Goal: Transaction & Acquisition: Purchase product/service

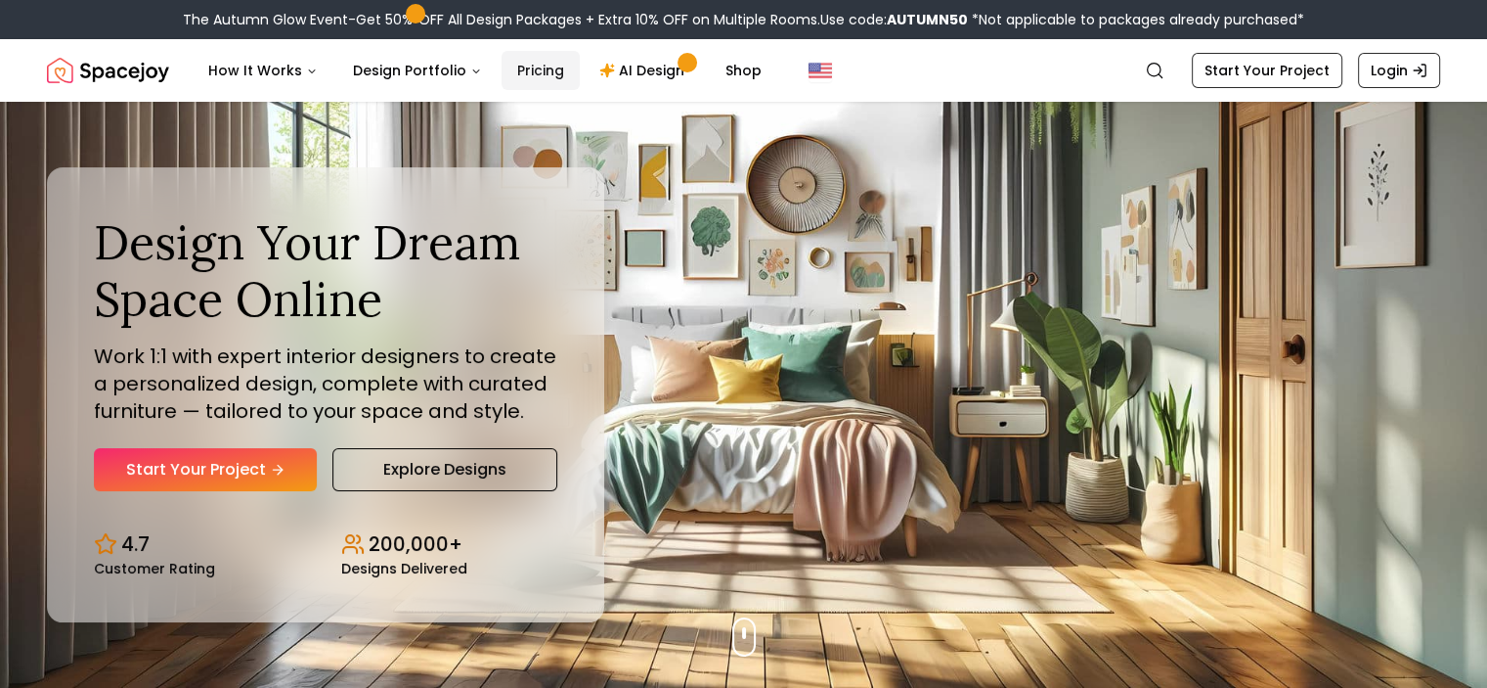
click at [520, 70] on link "Pricing" at bounding box center [541, 70] width 78 height 39
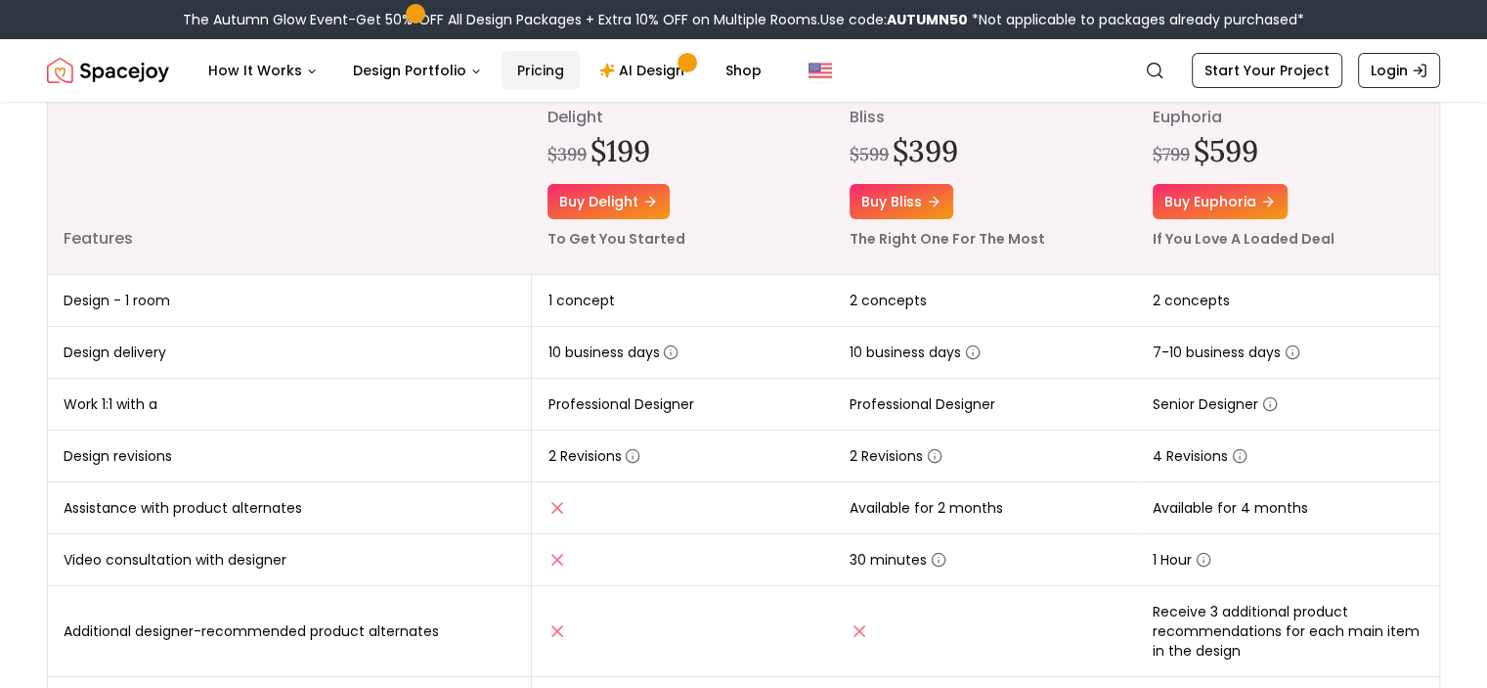
scroll to position [273, 0]
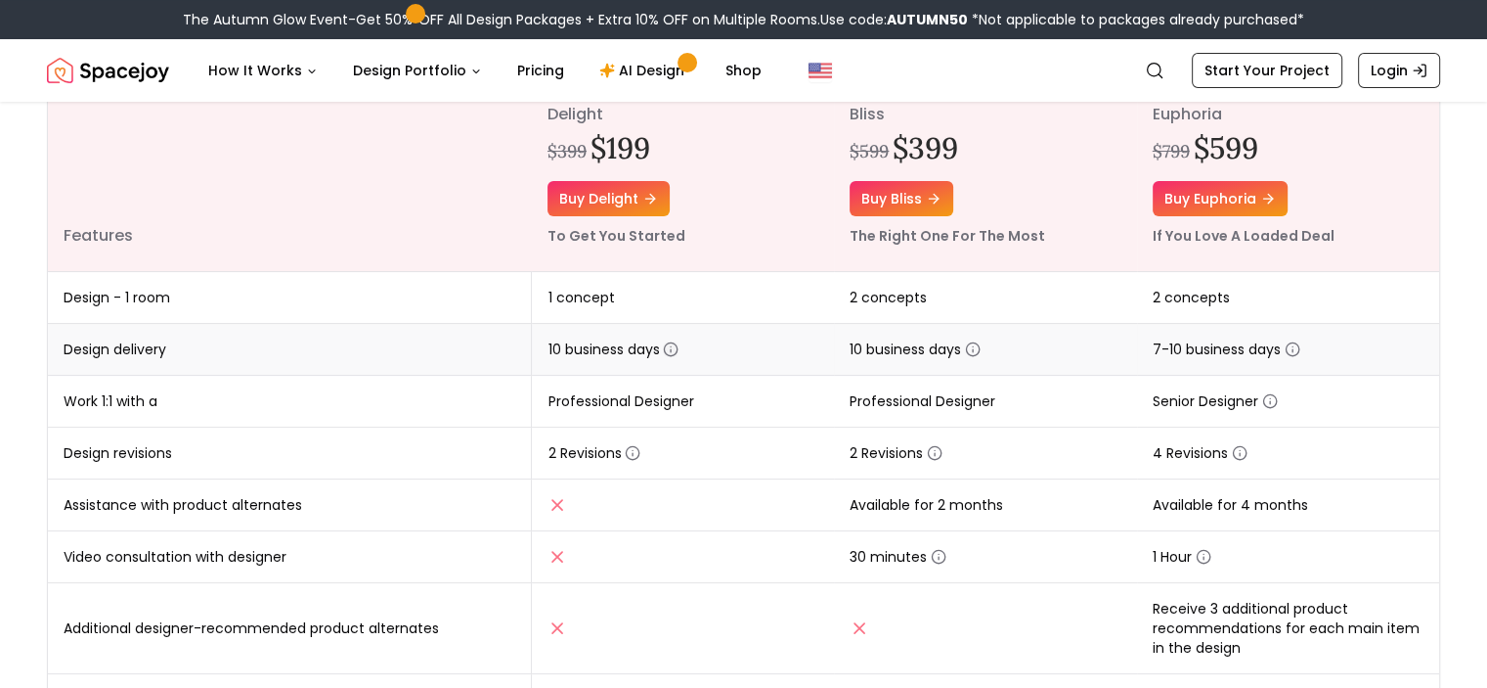
click at [672, 352] on icon "button" at bounding box center [671, 349] width 16 height 16
click at [633, 453] on icon "button" at bounding box center [633, 453] width 16 height 16
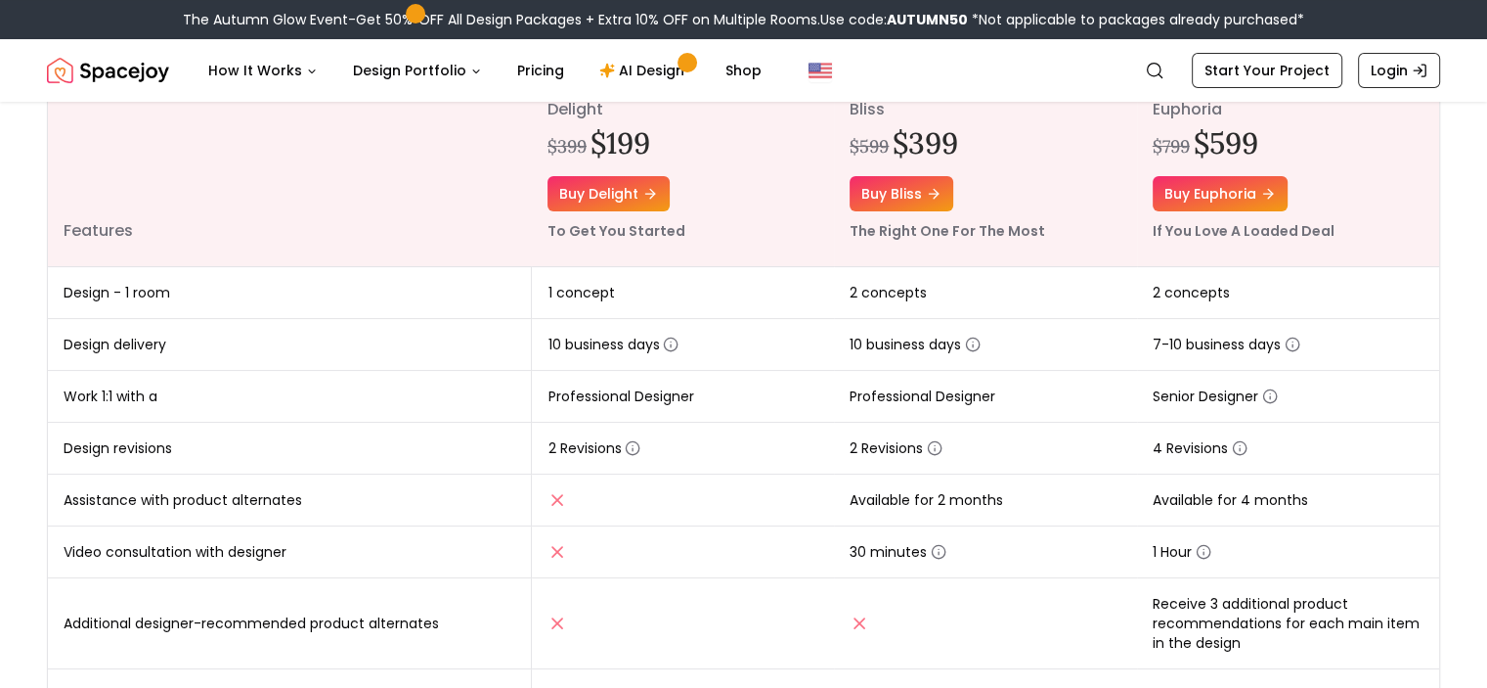
scroll to position [0, 0]
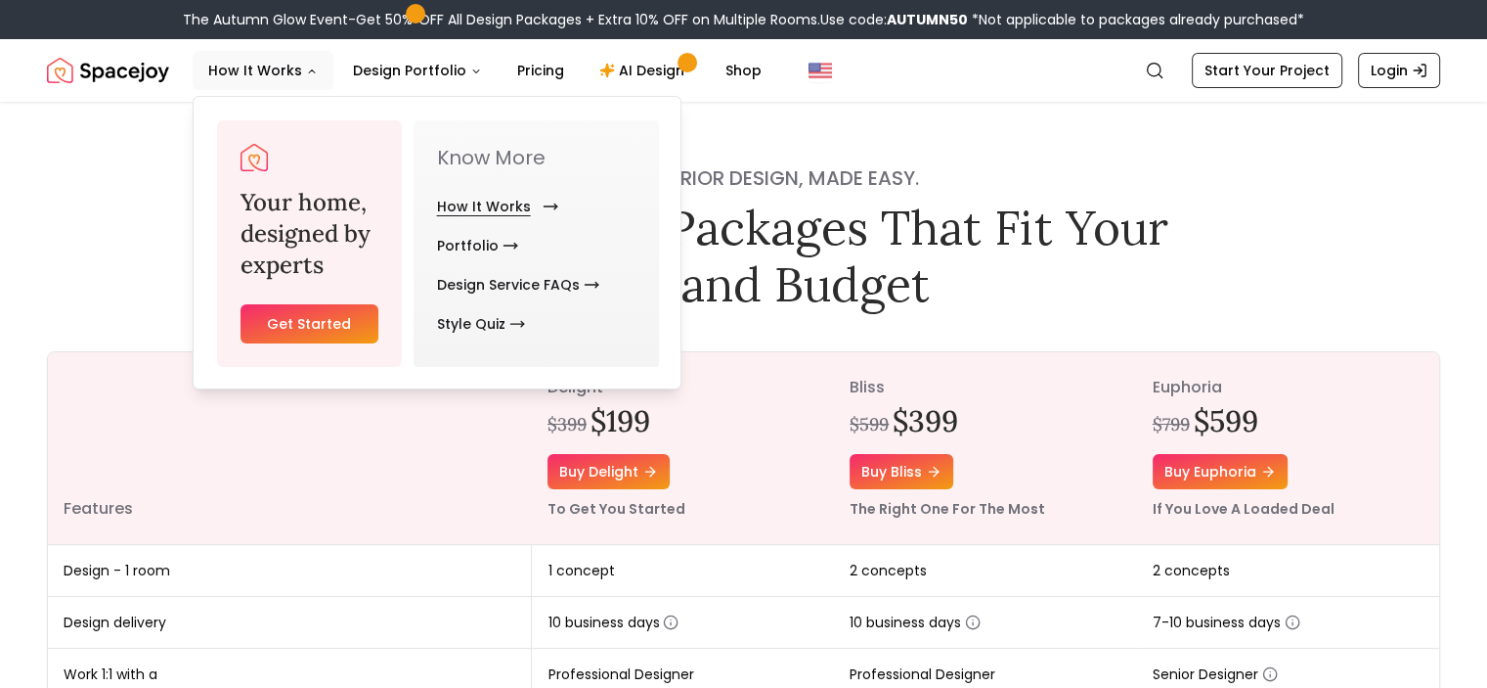
click at [464, 210] on link "How It Works" at bounding box center [493, 206] width 113 height 39
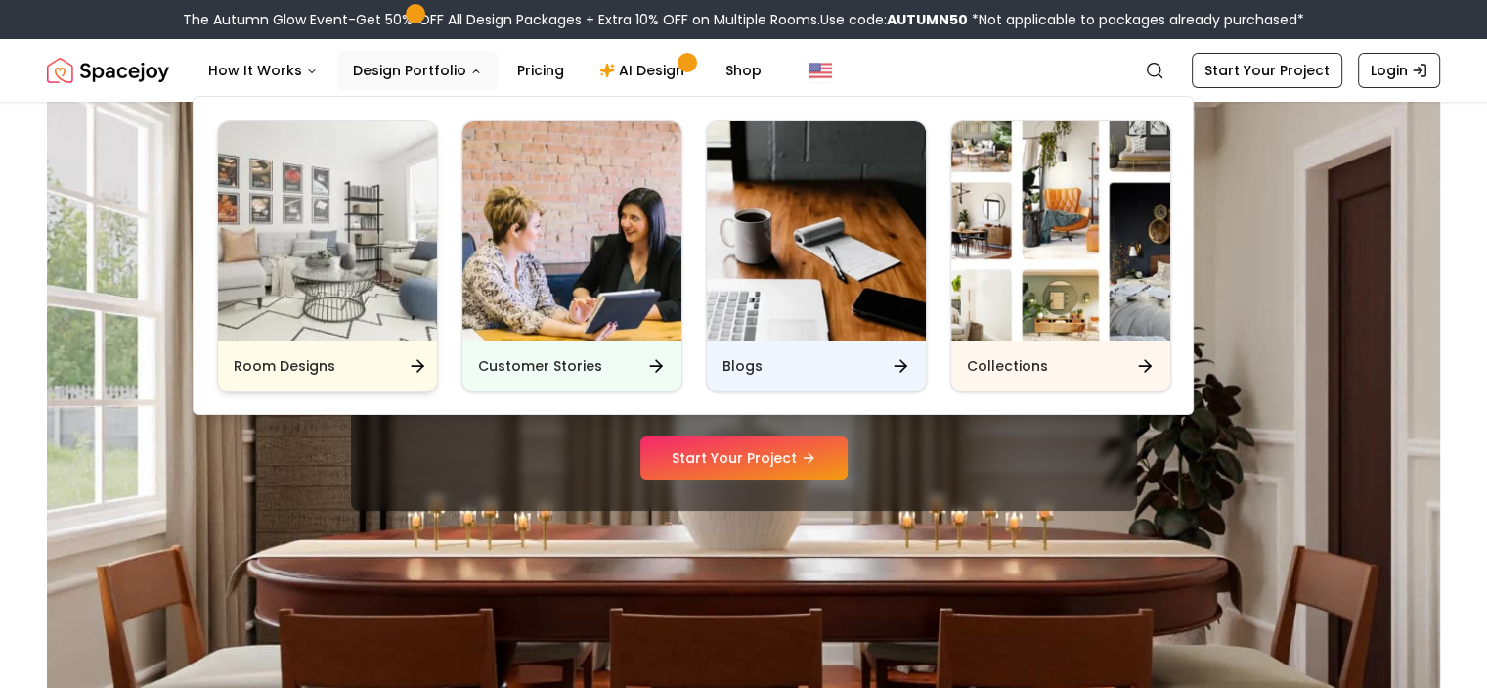
click at [308, 246] on img "Main" at bounding box center [327, 230] width 219 height 219
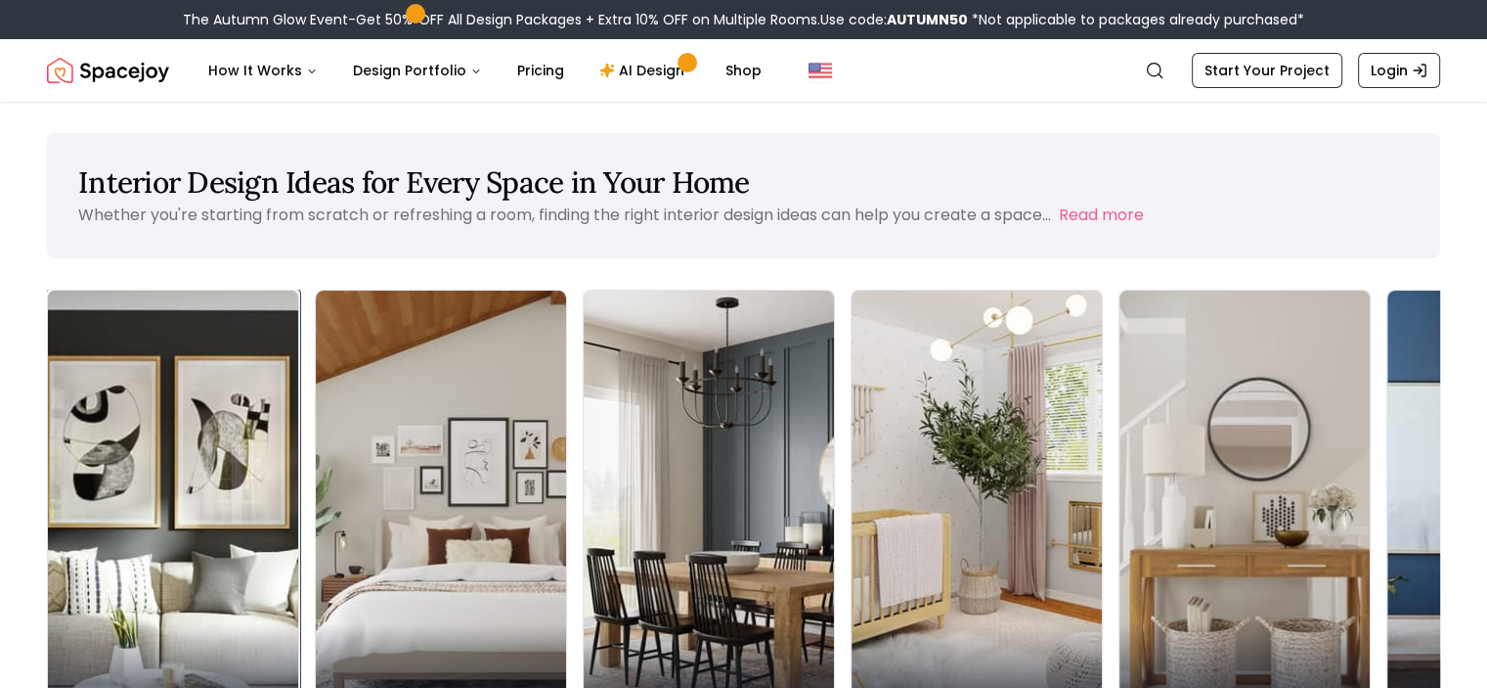
click at [122, 686] on p "Living Room" at bounding box center [173, 699] width 219 height 27
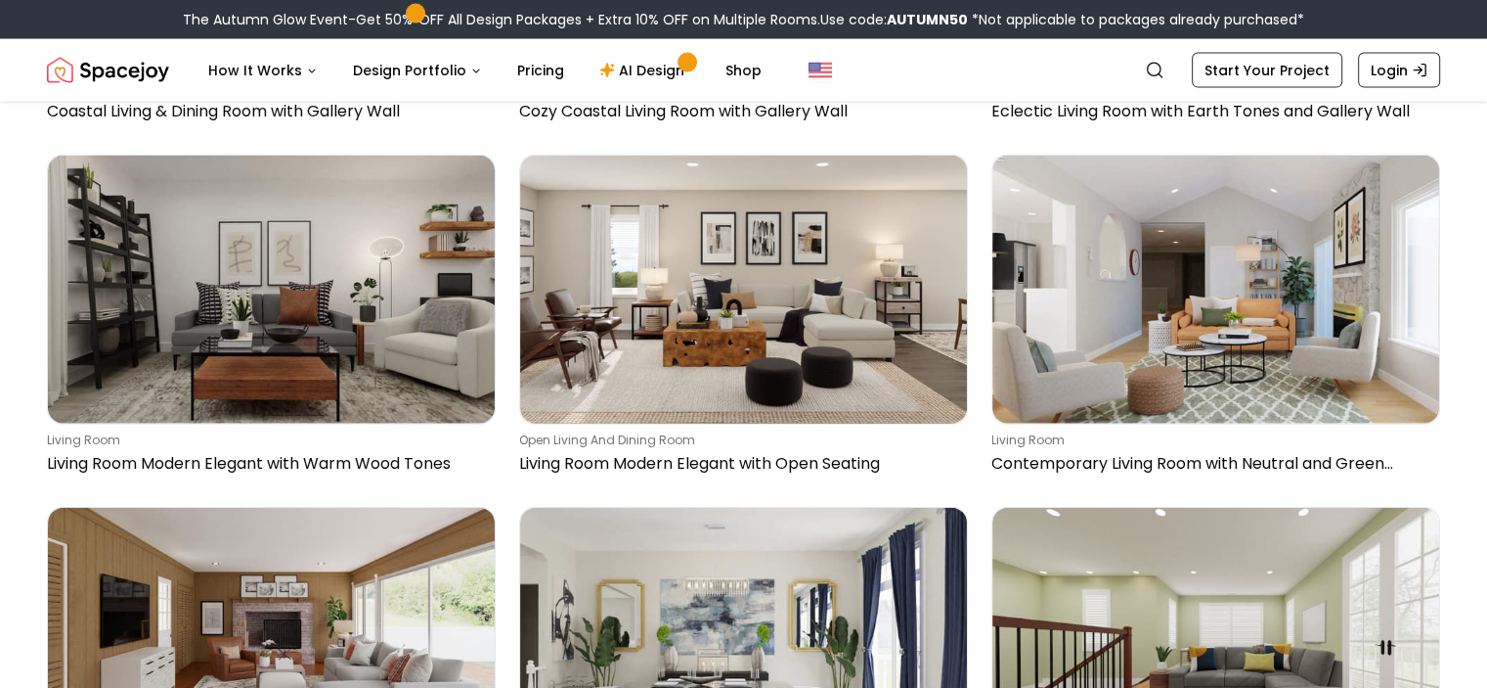
scroll to position [4608, 0]
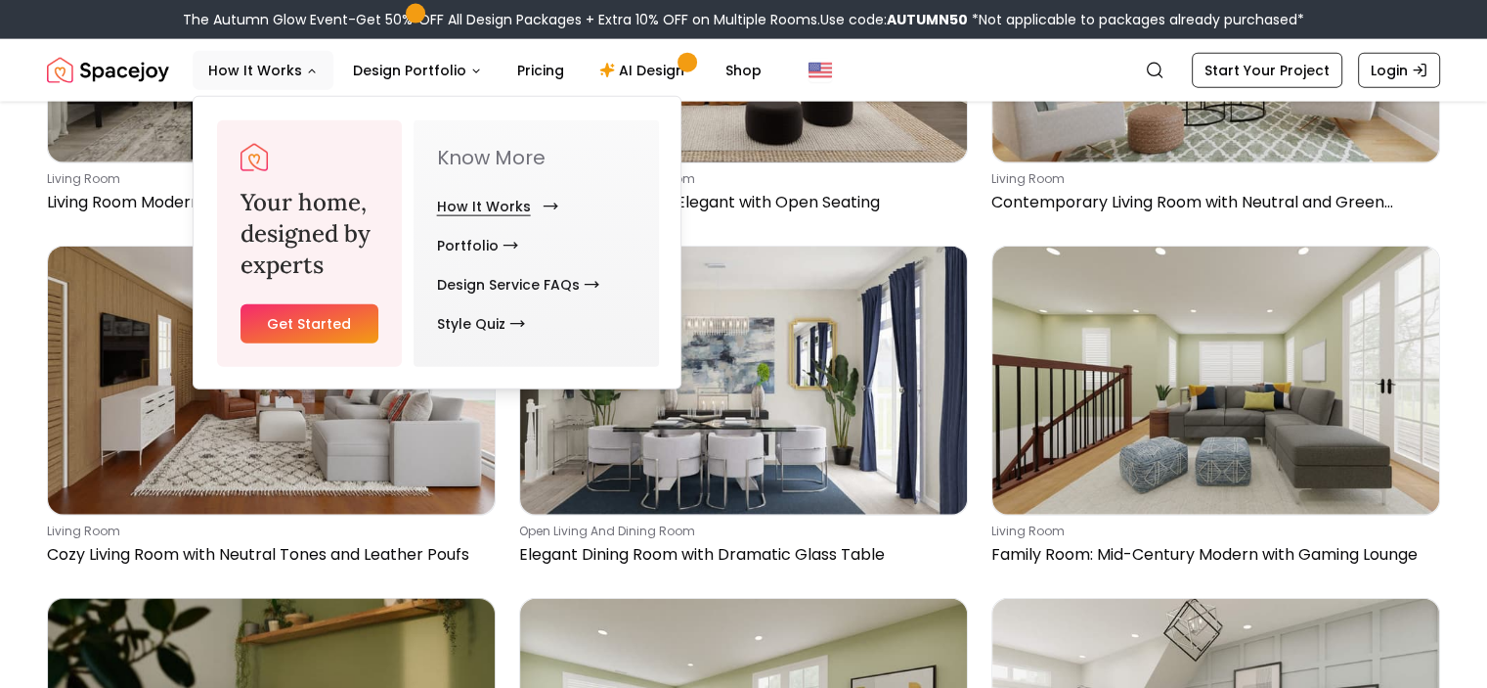
click at [473, 207] on link "How It Works" at bounding box center [493, 206] width 113 height 39
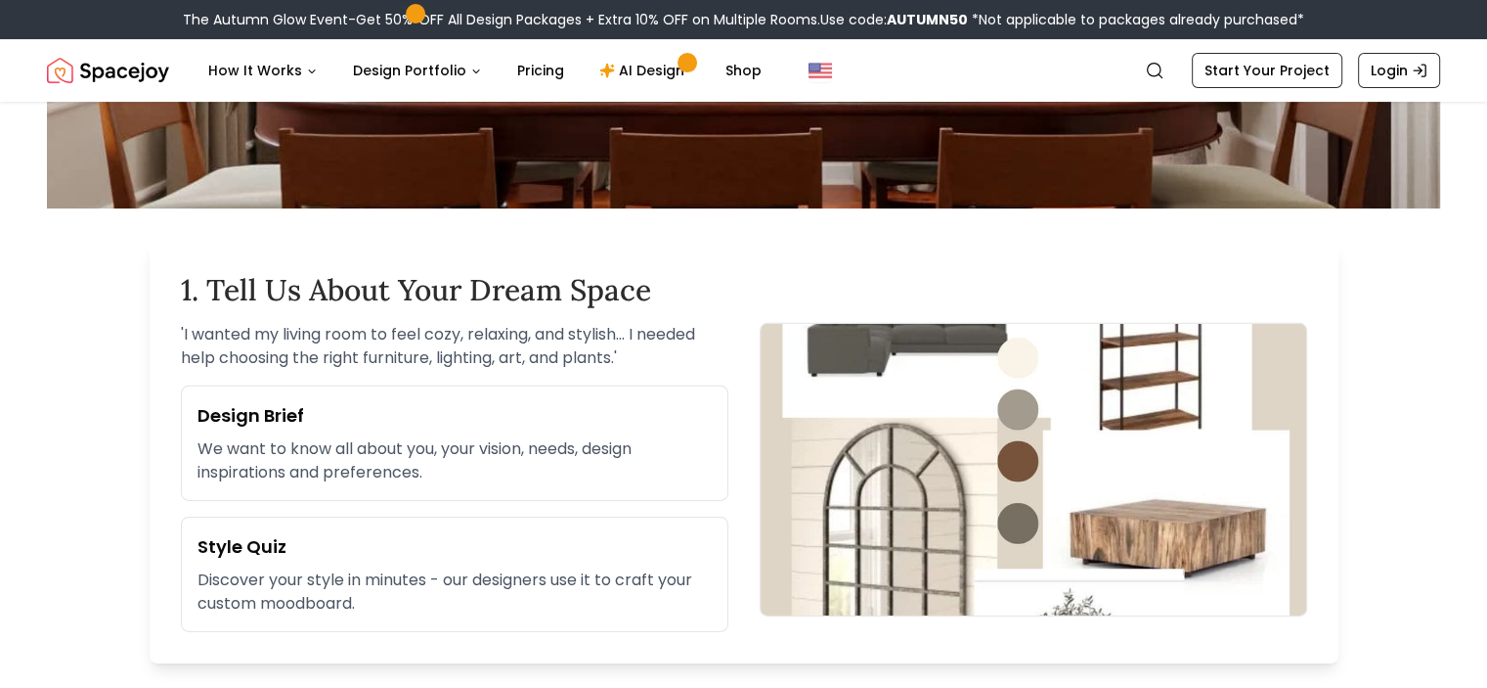
scroll to position [481, 0]
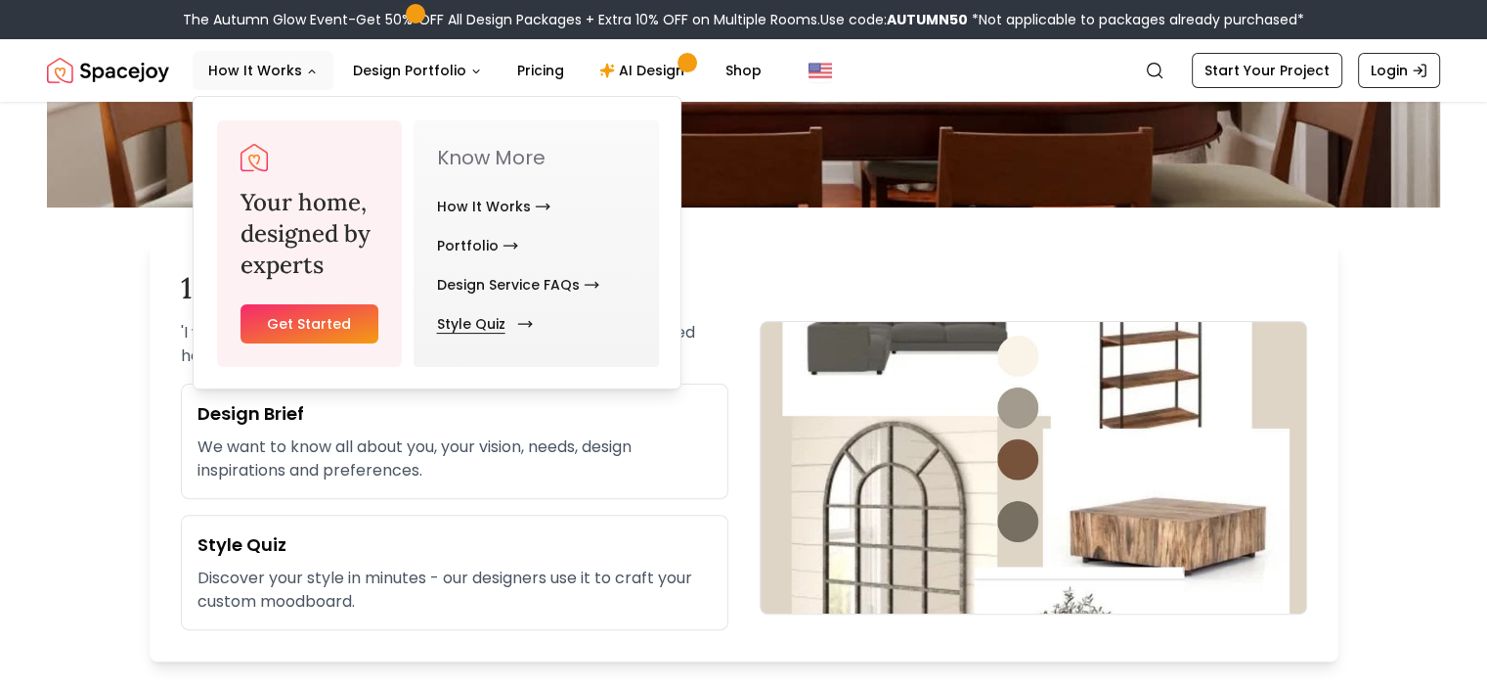
click at [467, 326] on link "Style Quiz" at bounding box center [481, 323] width 88 height 39
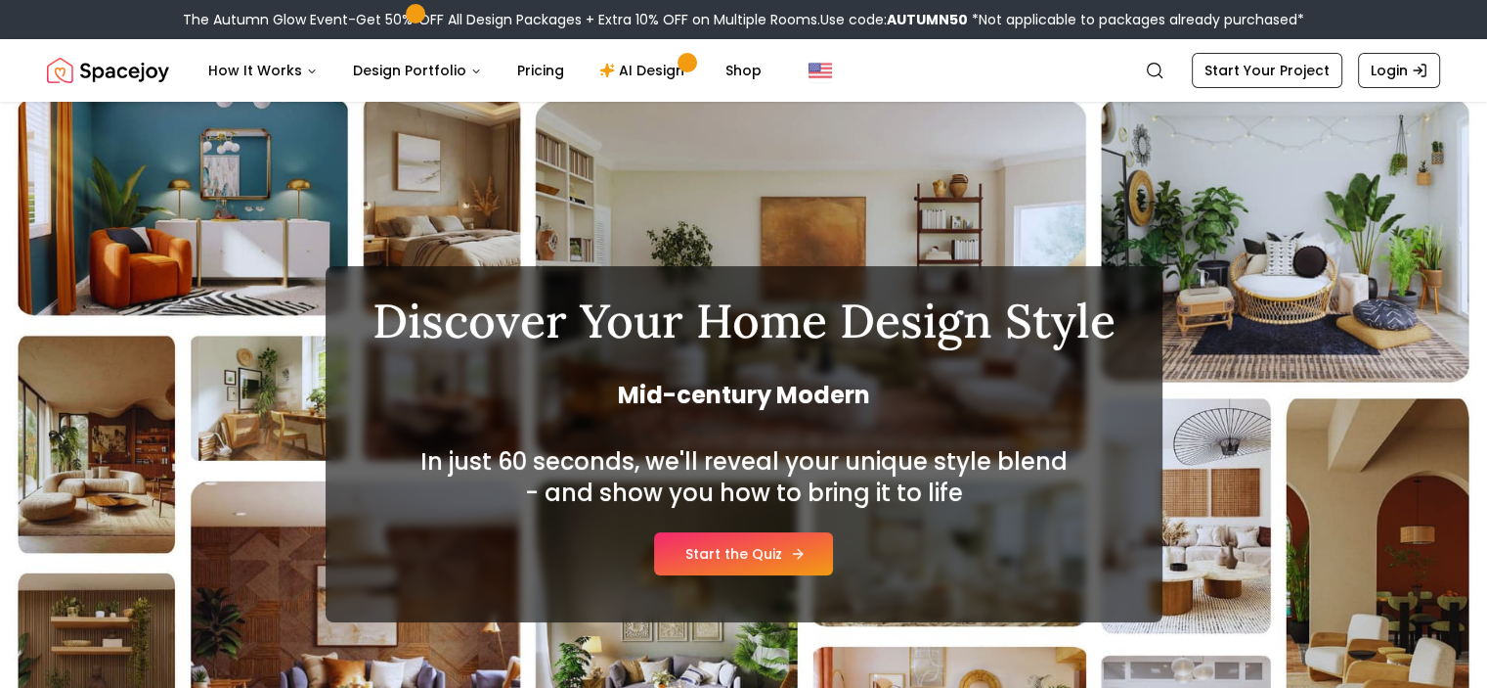
click at [755, 539] on link "Start the Quiz" at bounding box center [743, 553] width 179 height 43
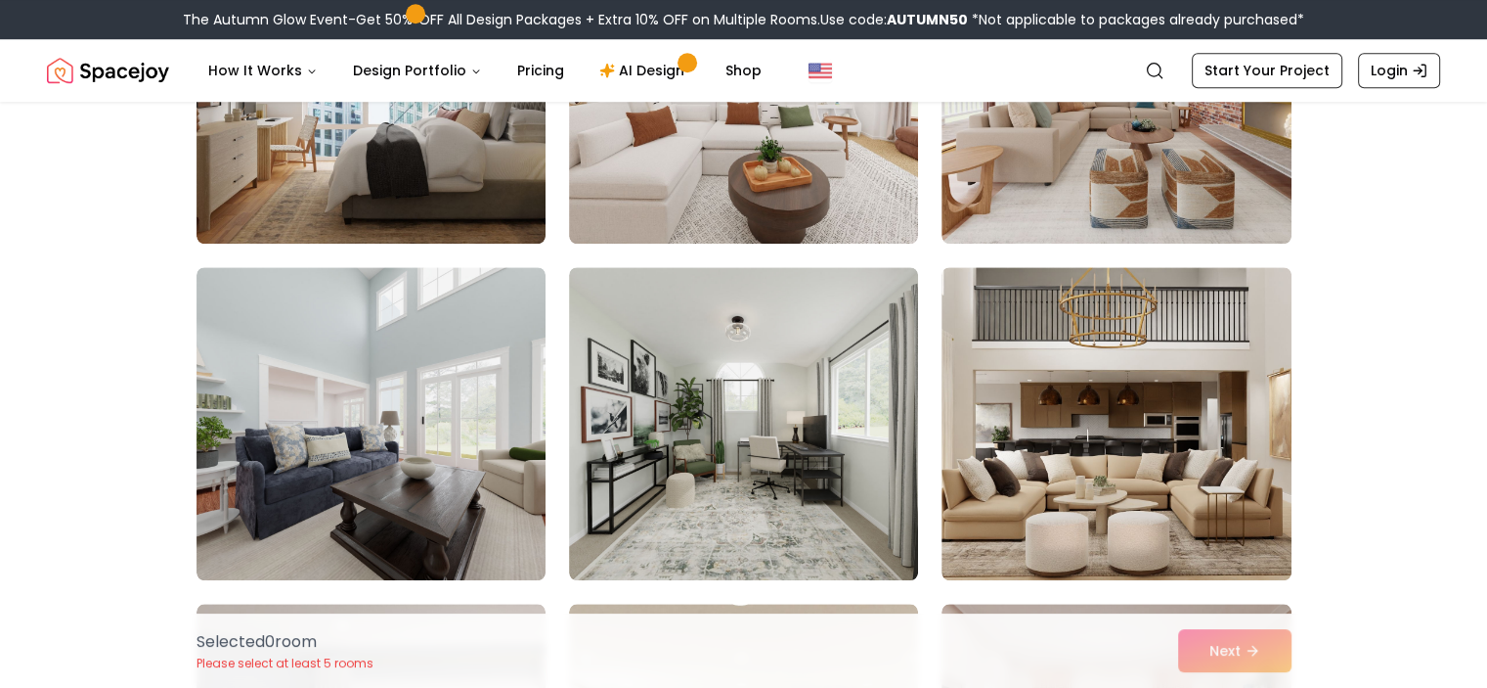
scroll to position [1475, 0]
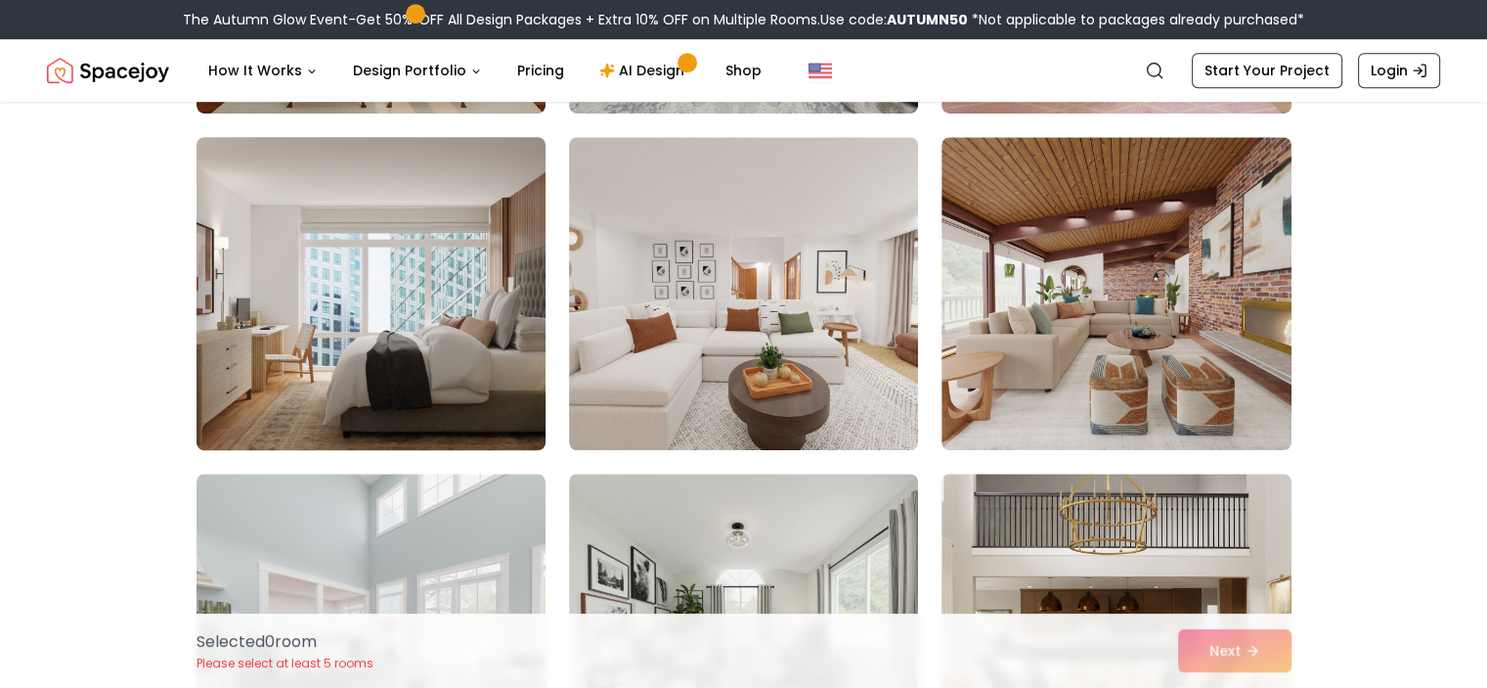
click at [301, 377] on img at bounding box center [371, 293] width 367 height 329
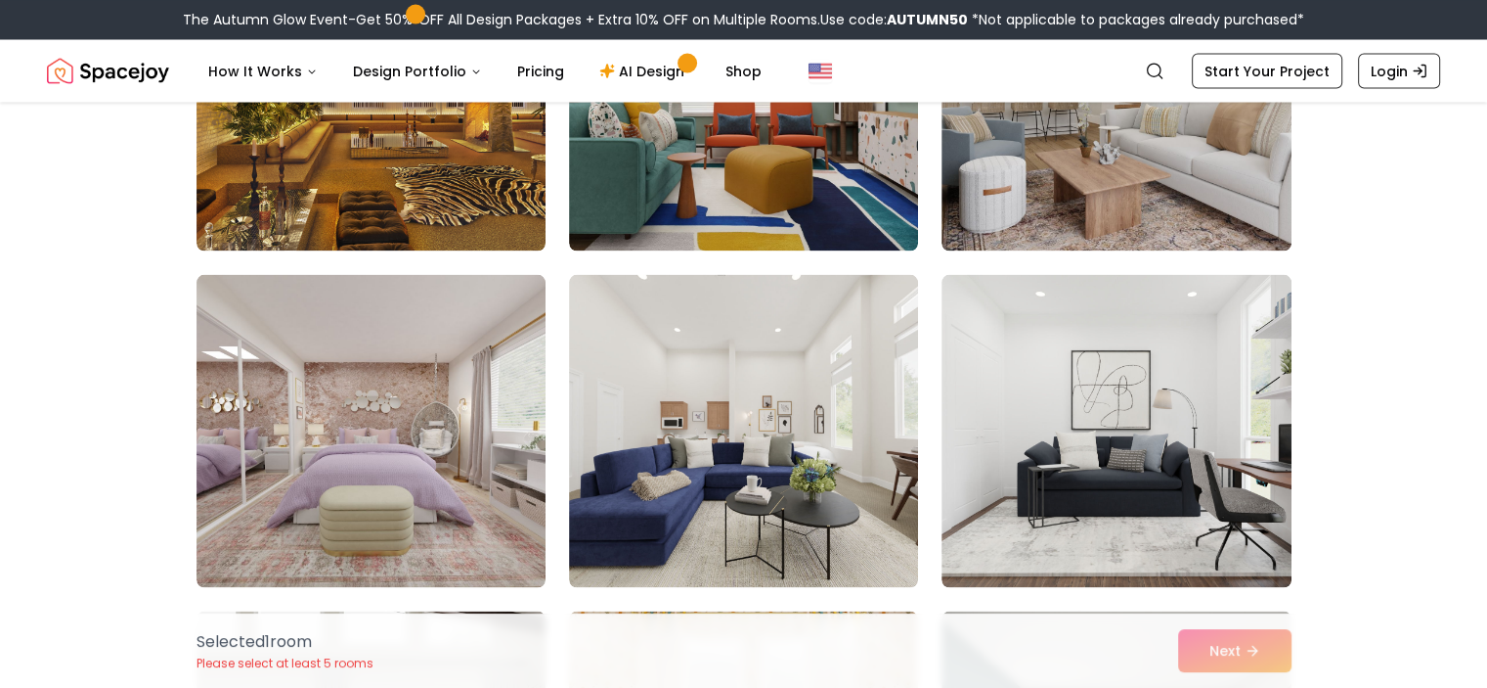
scroll to position [3696, 0]
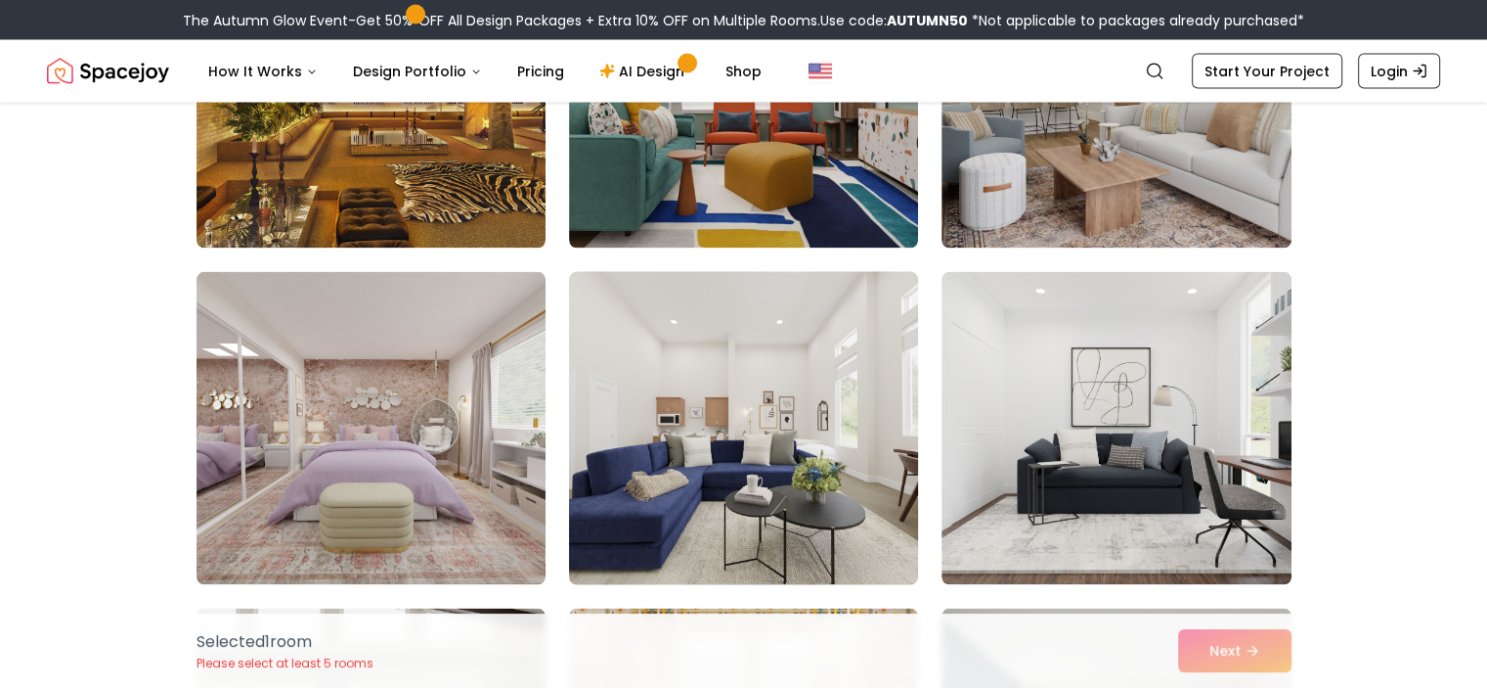
click at [794, 459] on img at bounding box center [743, 427] width 367 height 329
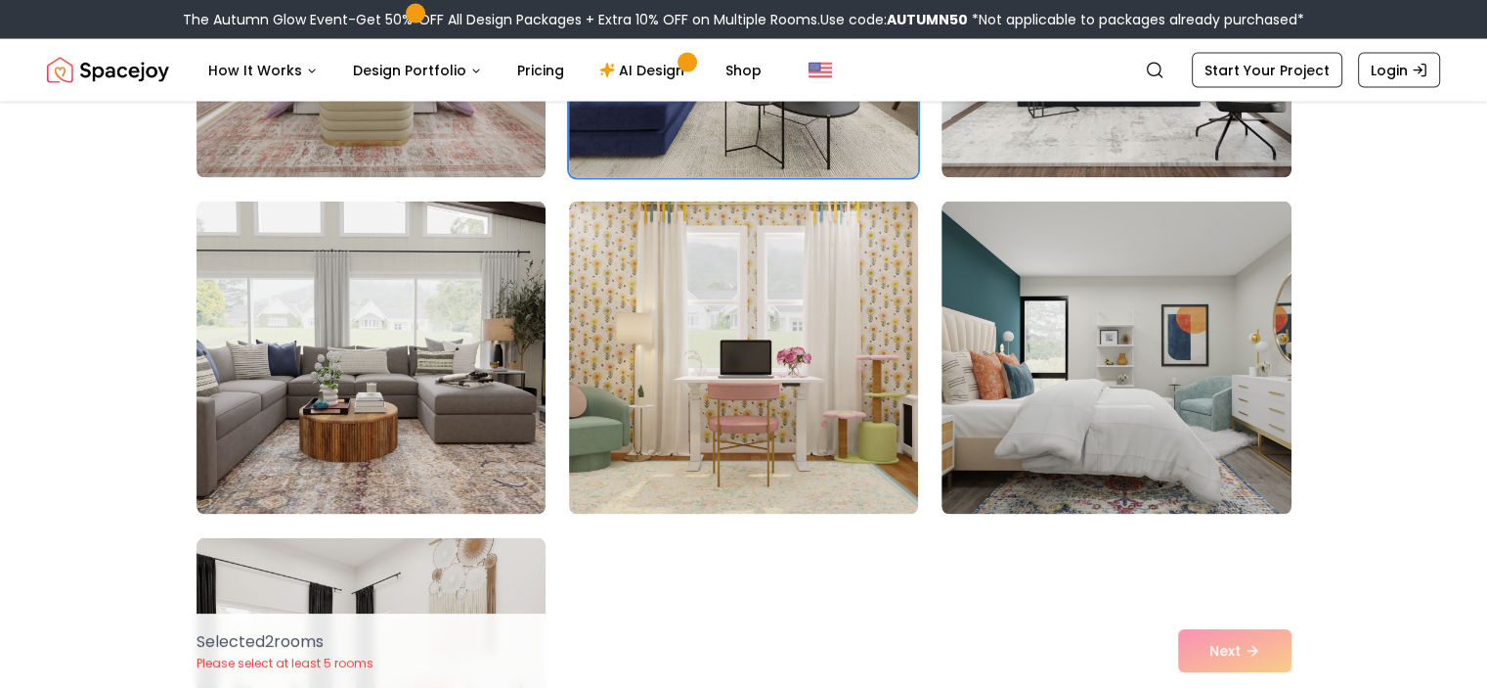
scroll to position [4121, 0]
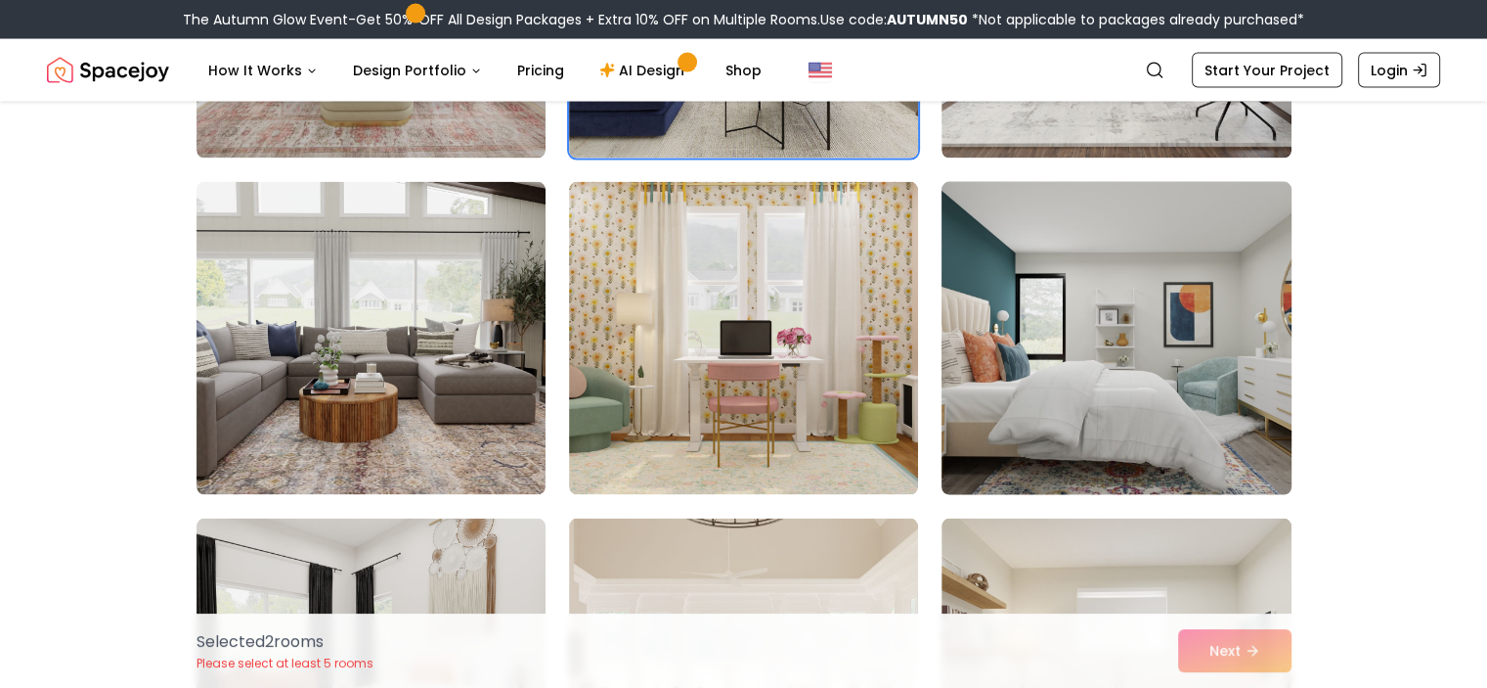
click at [1118, 308] on img at bounding box center [1116, 338] width 367 height 329
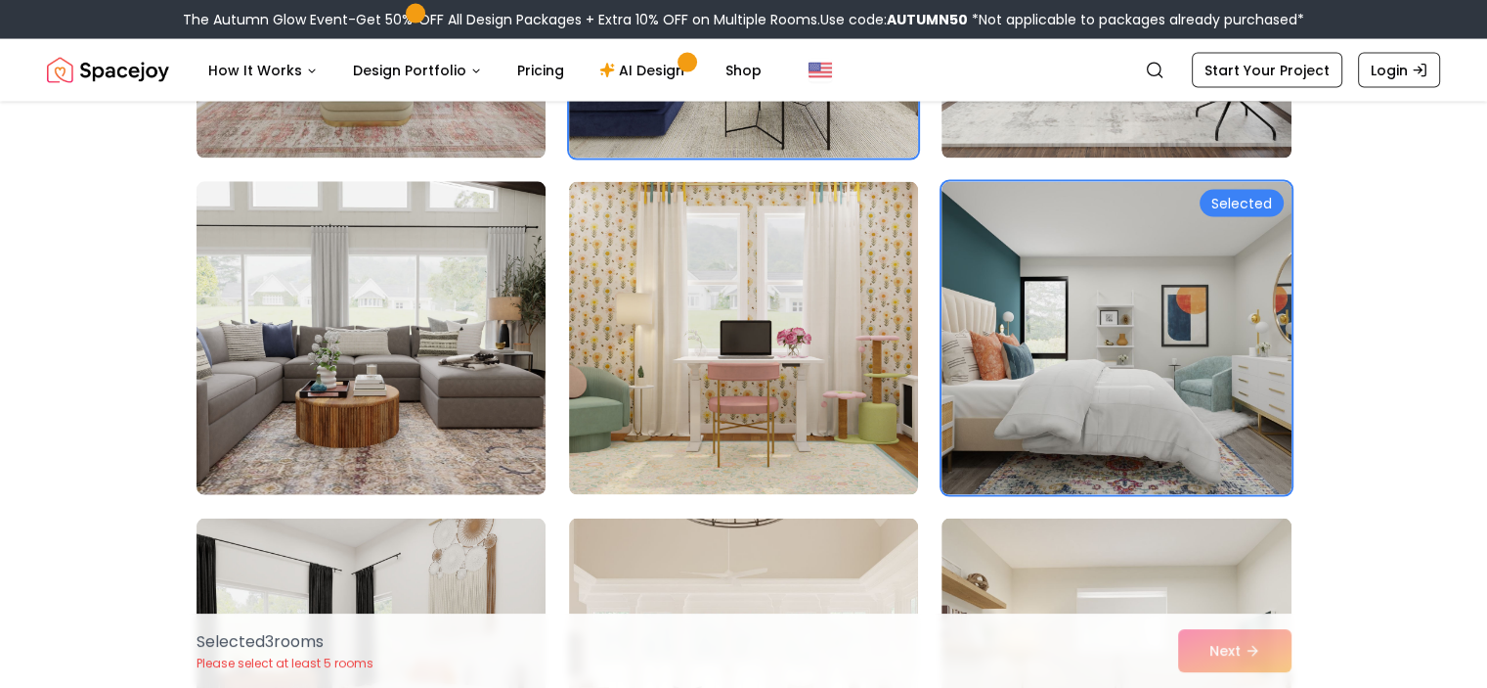
click at [313, 284] on img at bounding box center [371, 338] width 367 height 329
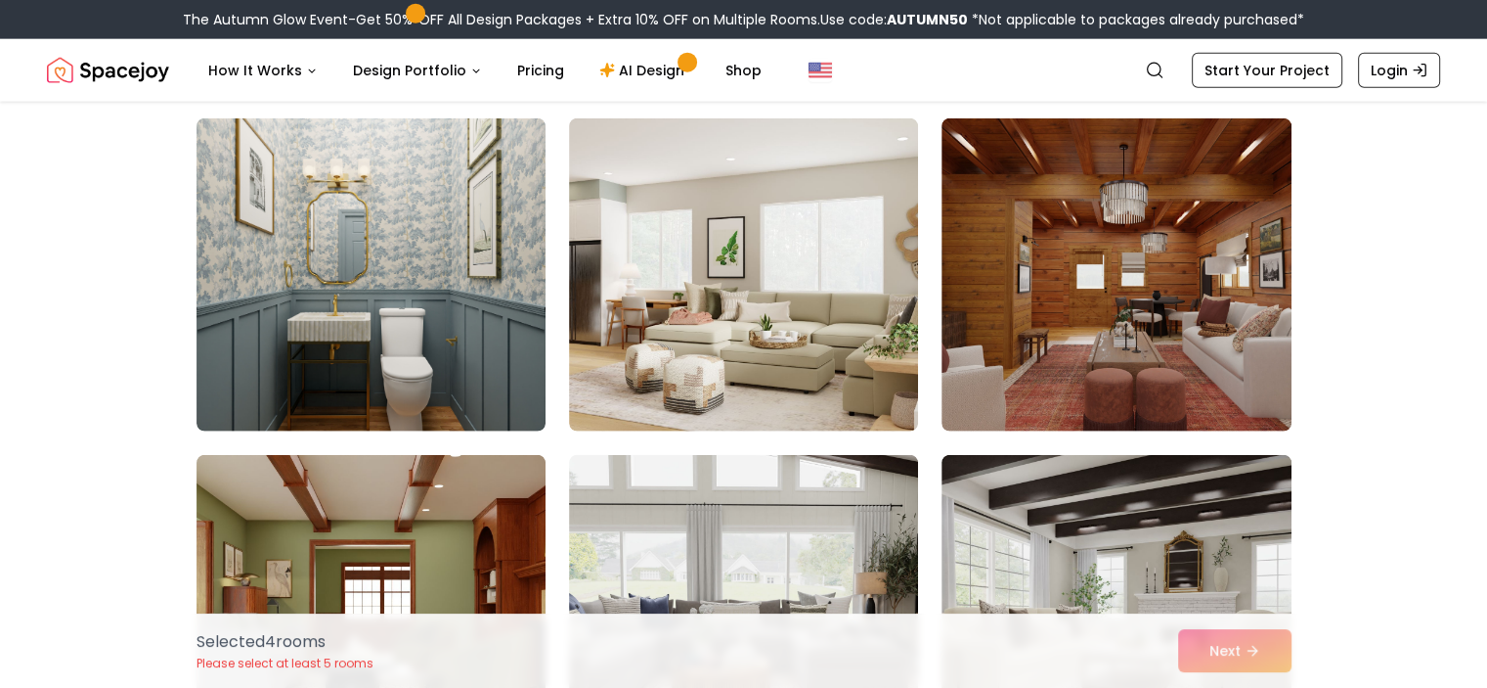
scroll to position [4861, 0]
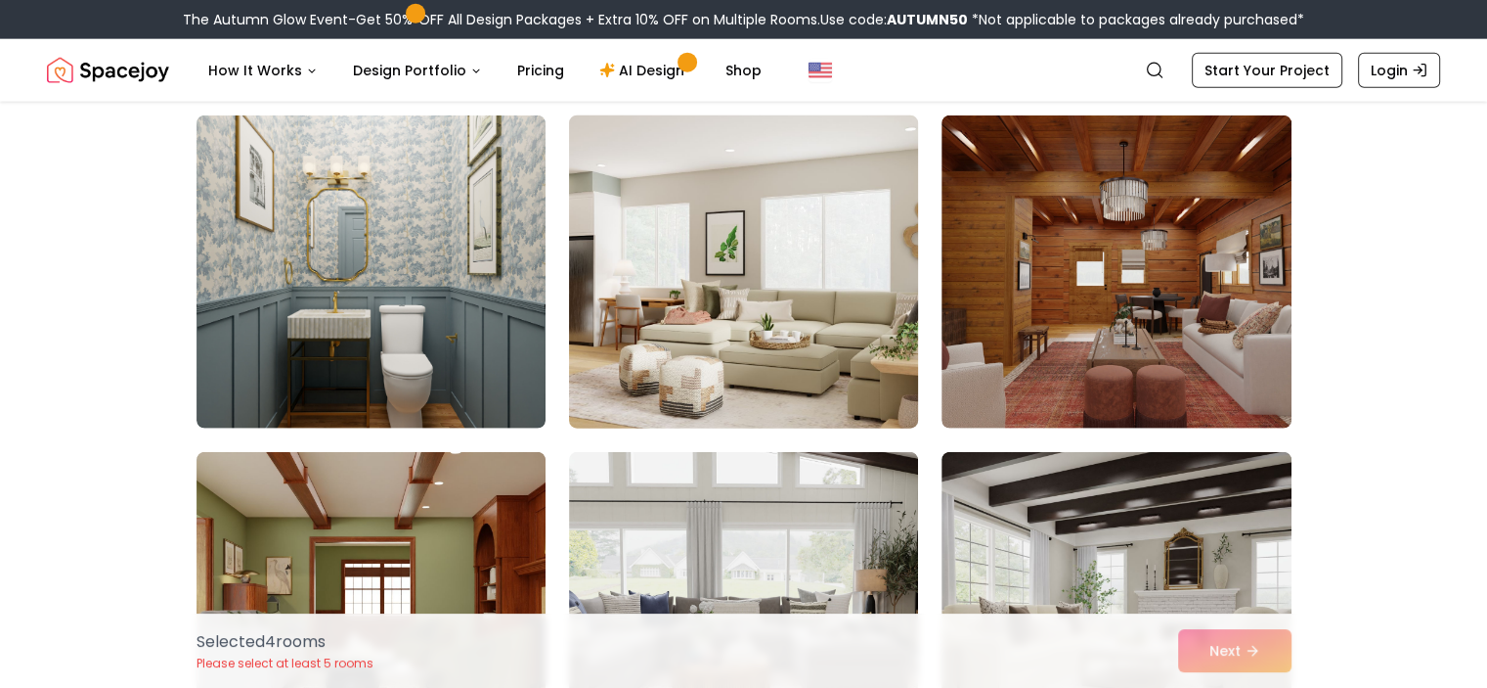
click at [662, 243] on img at bounding box center [743, 272] width 367 height 329
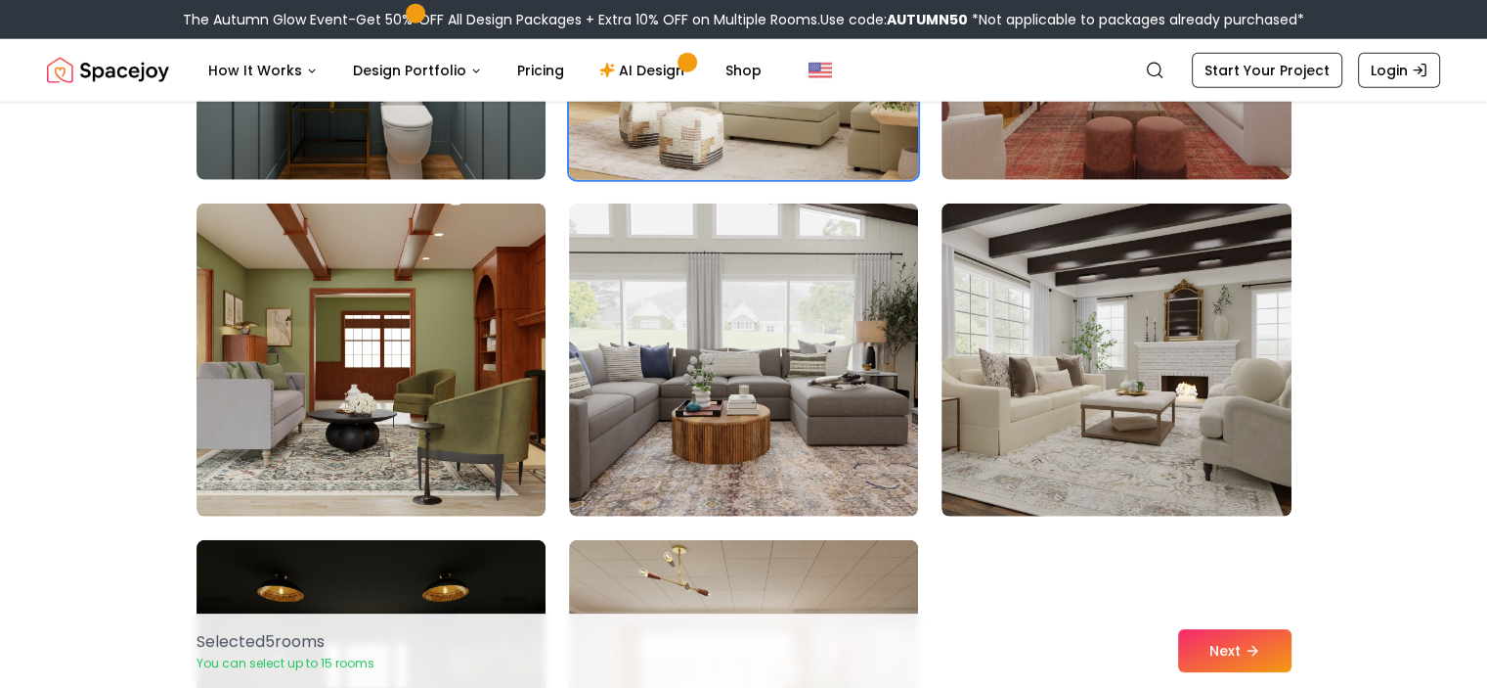
scroll to position [5113, 0]
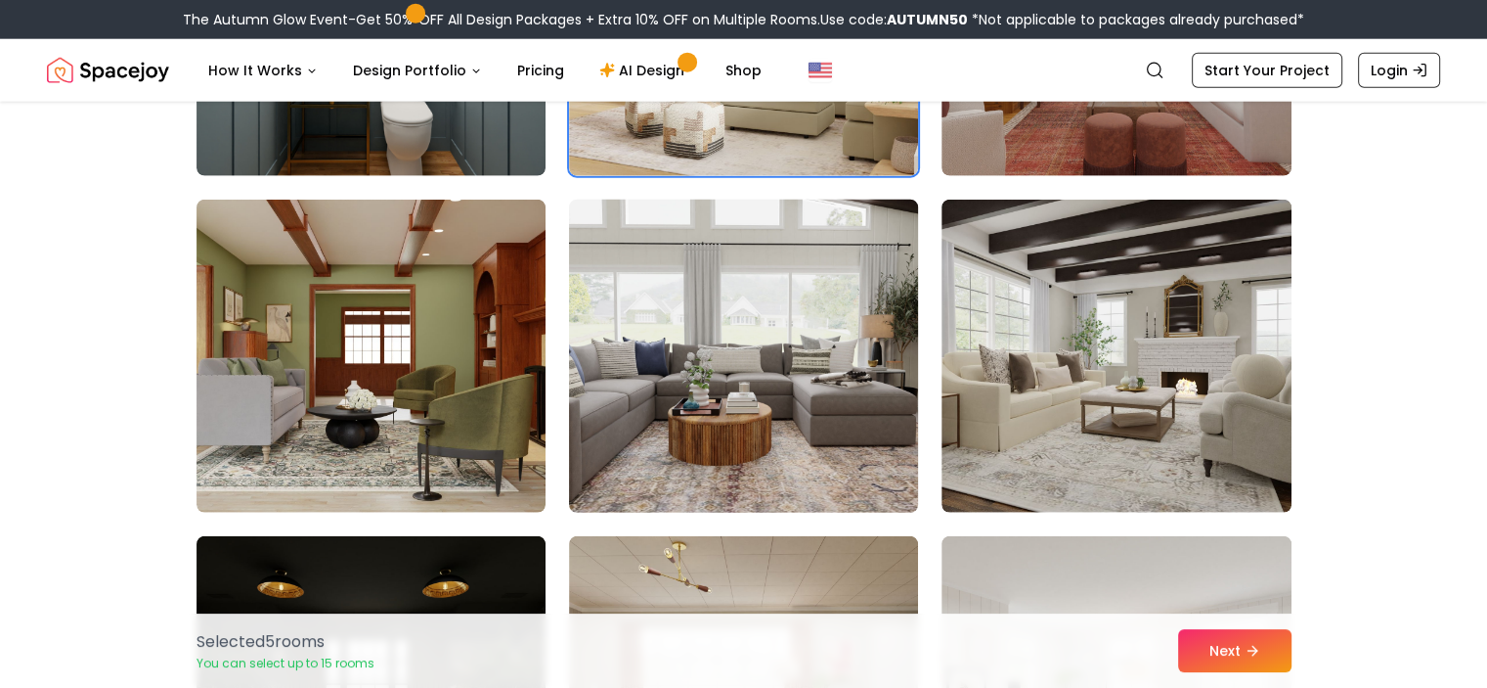
click at [755, 322] on img at bounding box center [743, 356] width 367 height 329
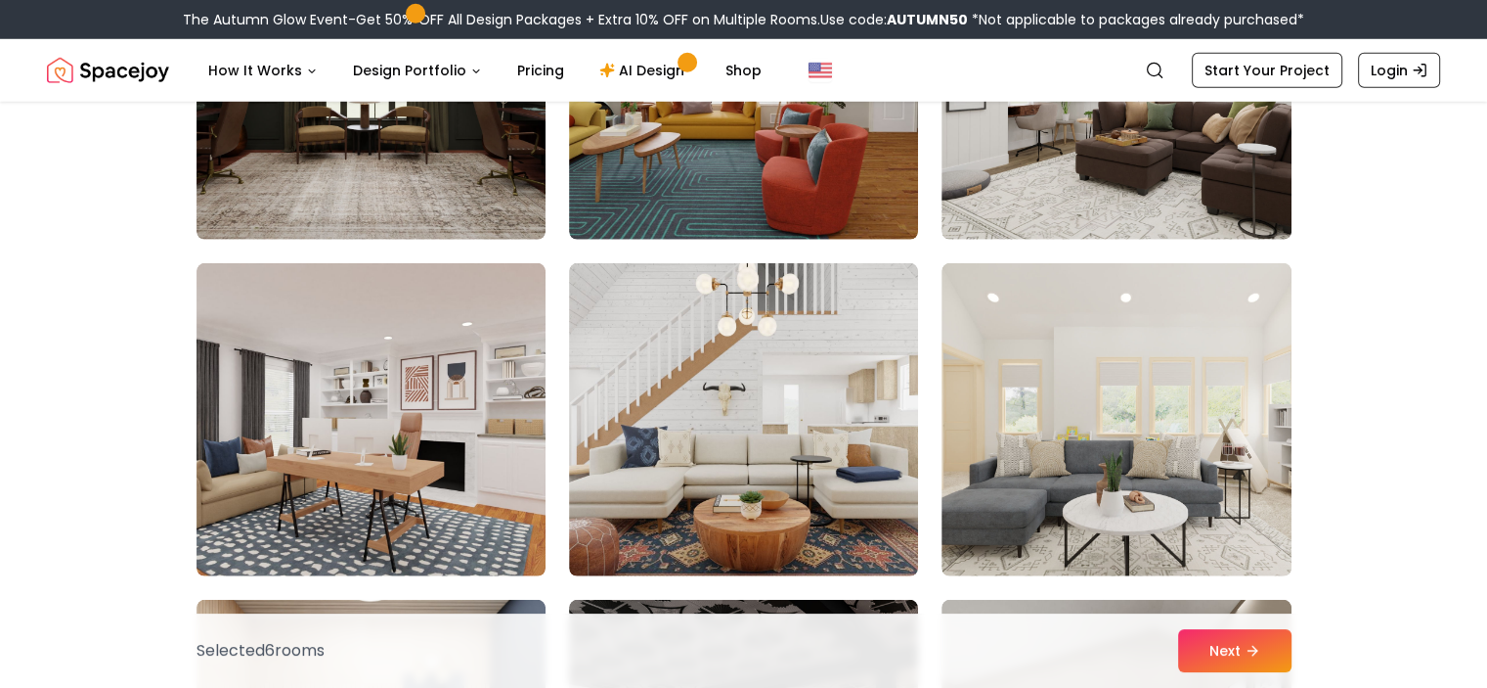
scroll to position [5727, 0]
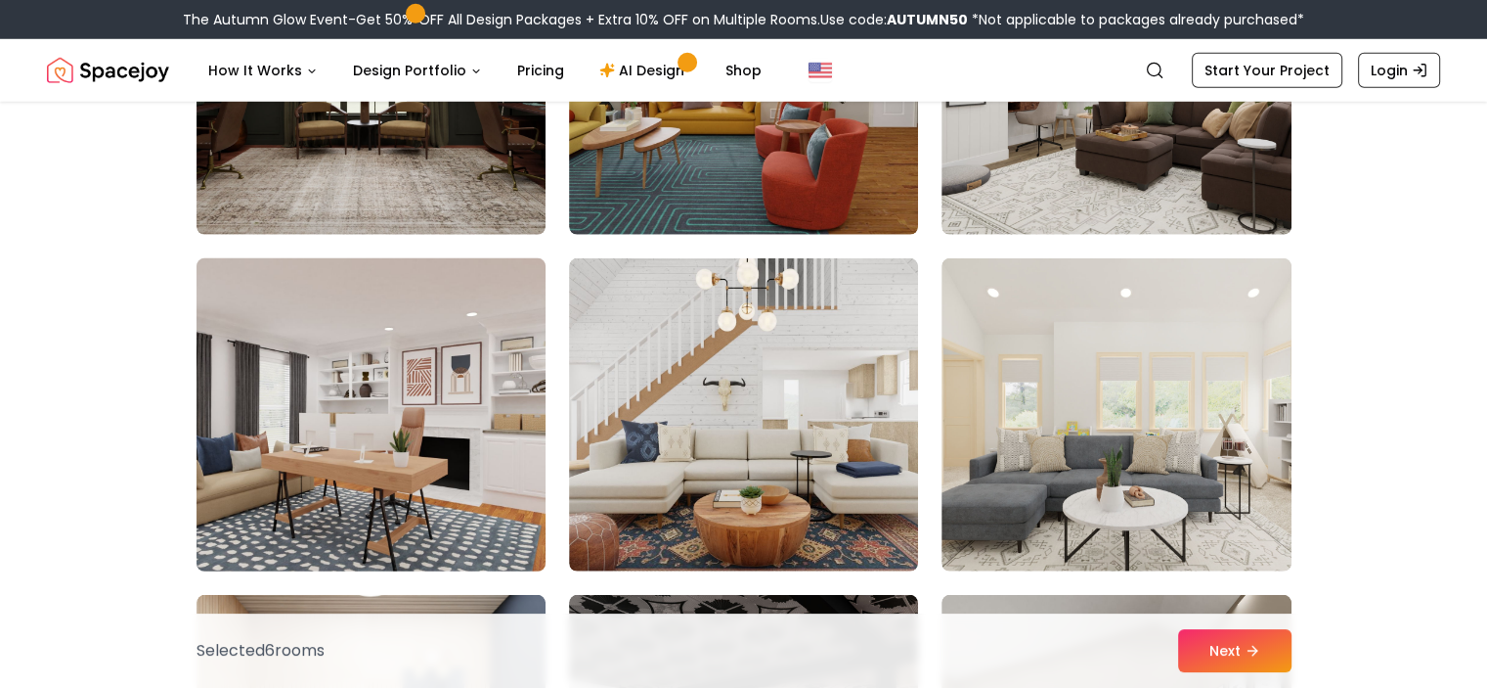
click at [297, 394] on img at bounding box center [371, 414] width 367 height 329
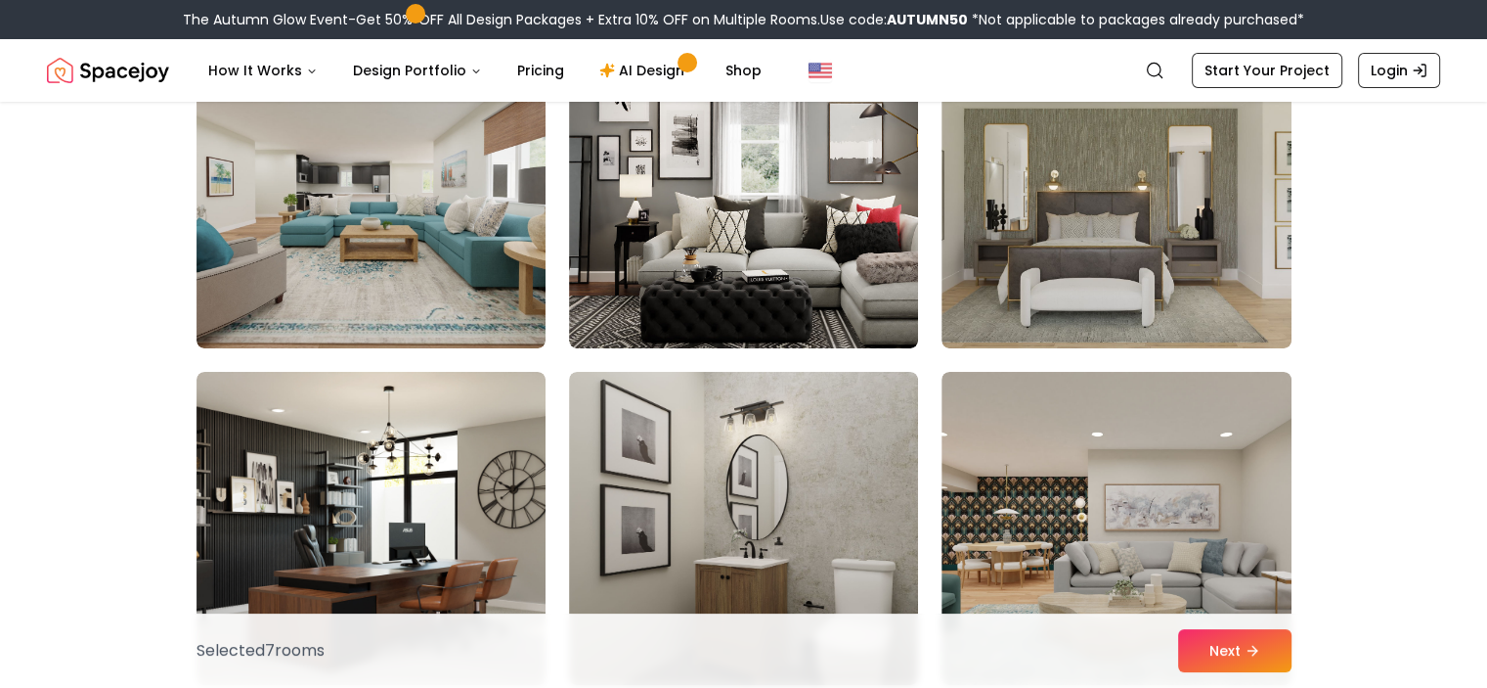
scroll to position [7395, 0]
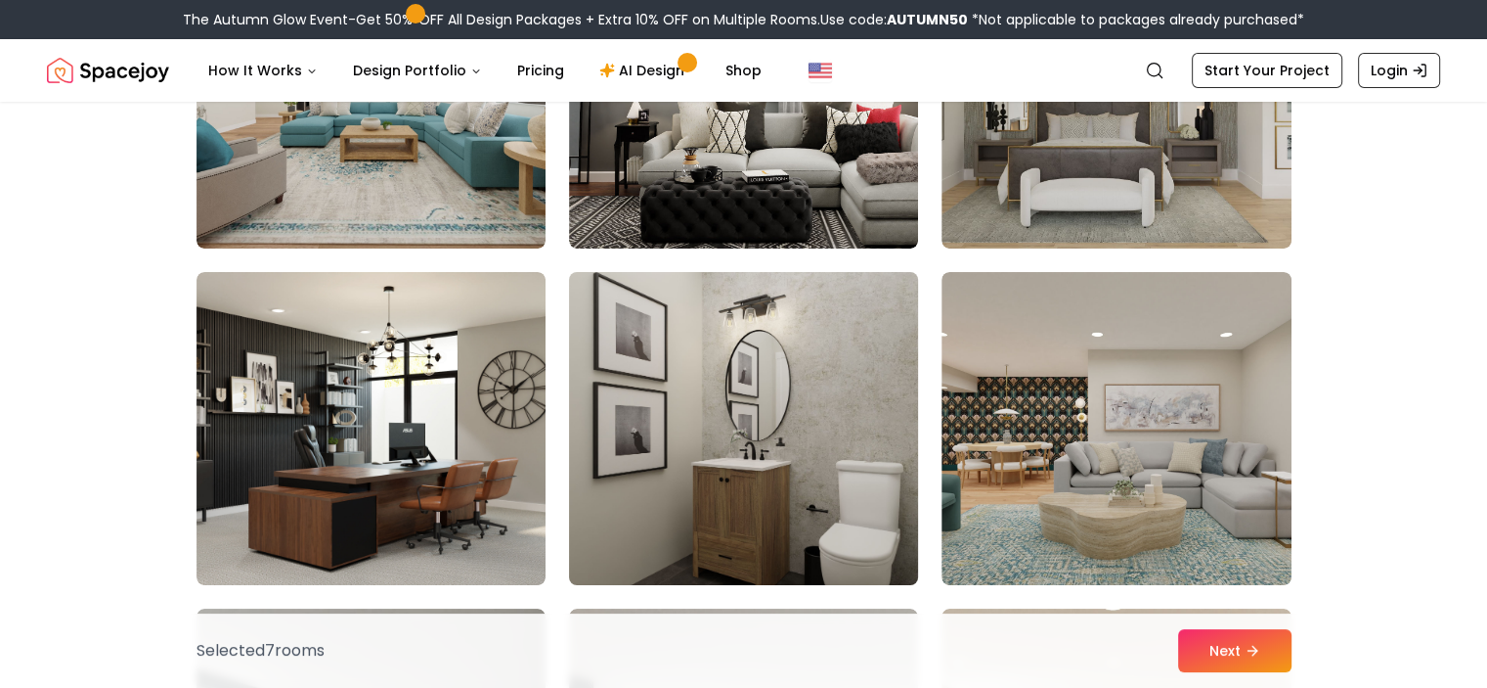
click at [677, 371] on img at bounding box center [743, 428] width 367 height 329
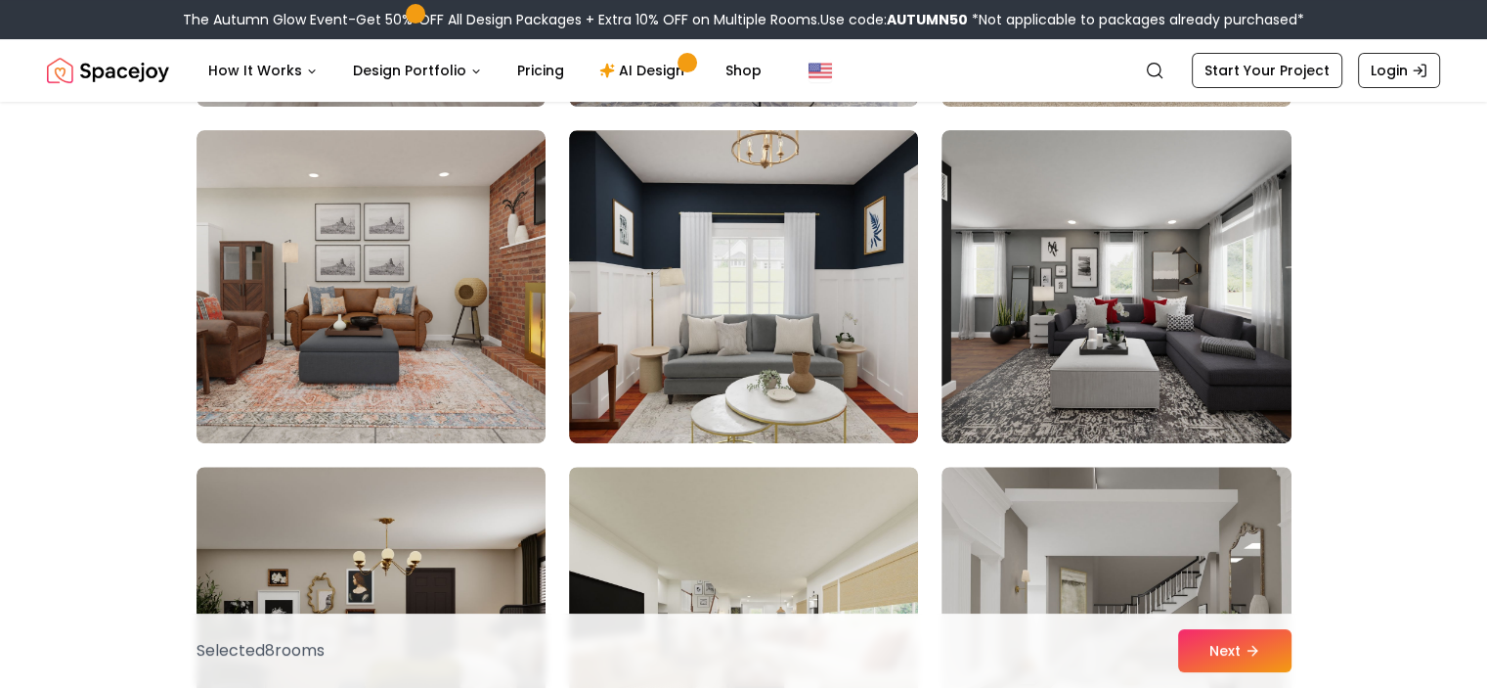
scroll to position [8209, 0]
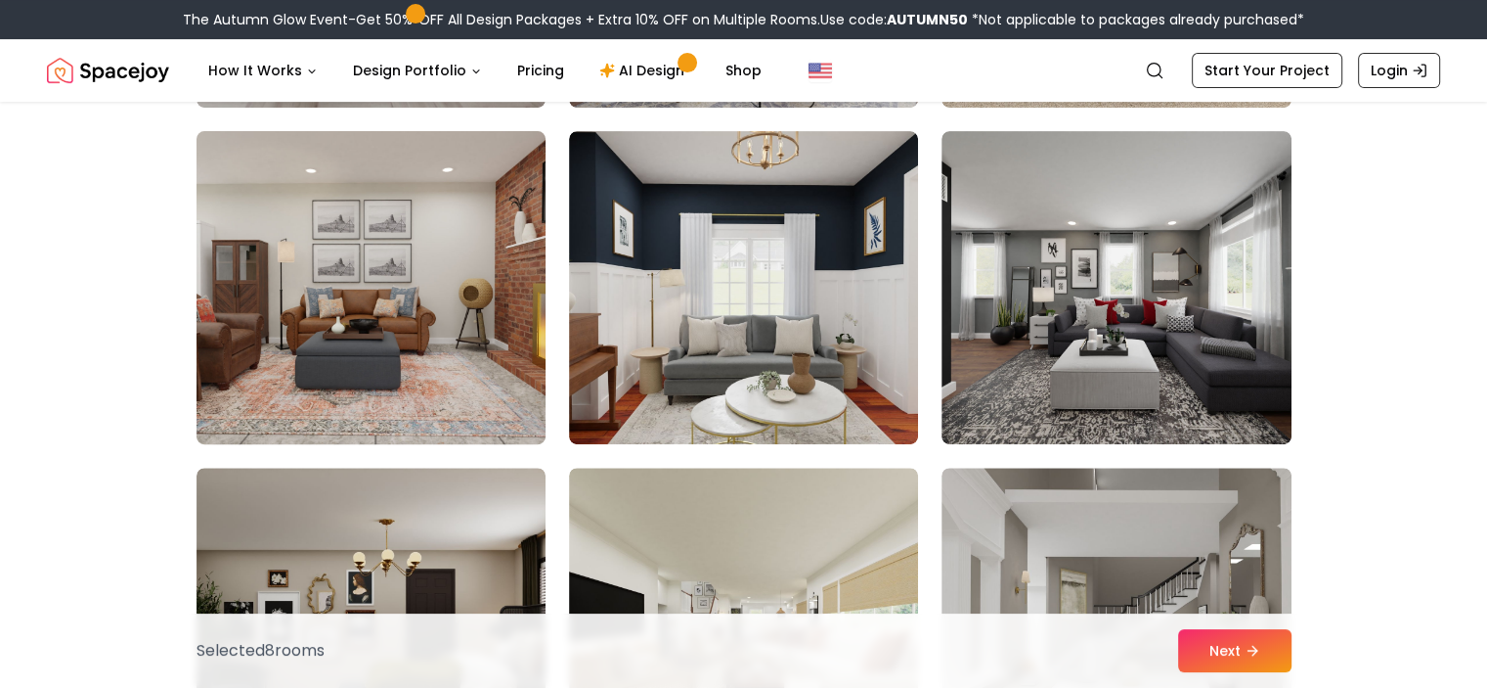
click at [368, 281] on img at bounding box center [371, 287] width 367 height 329
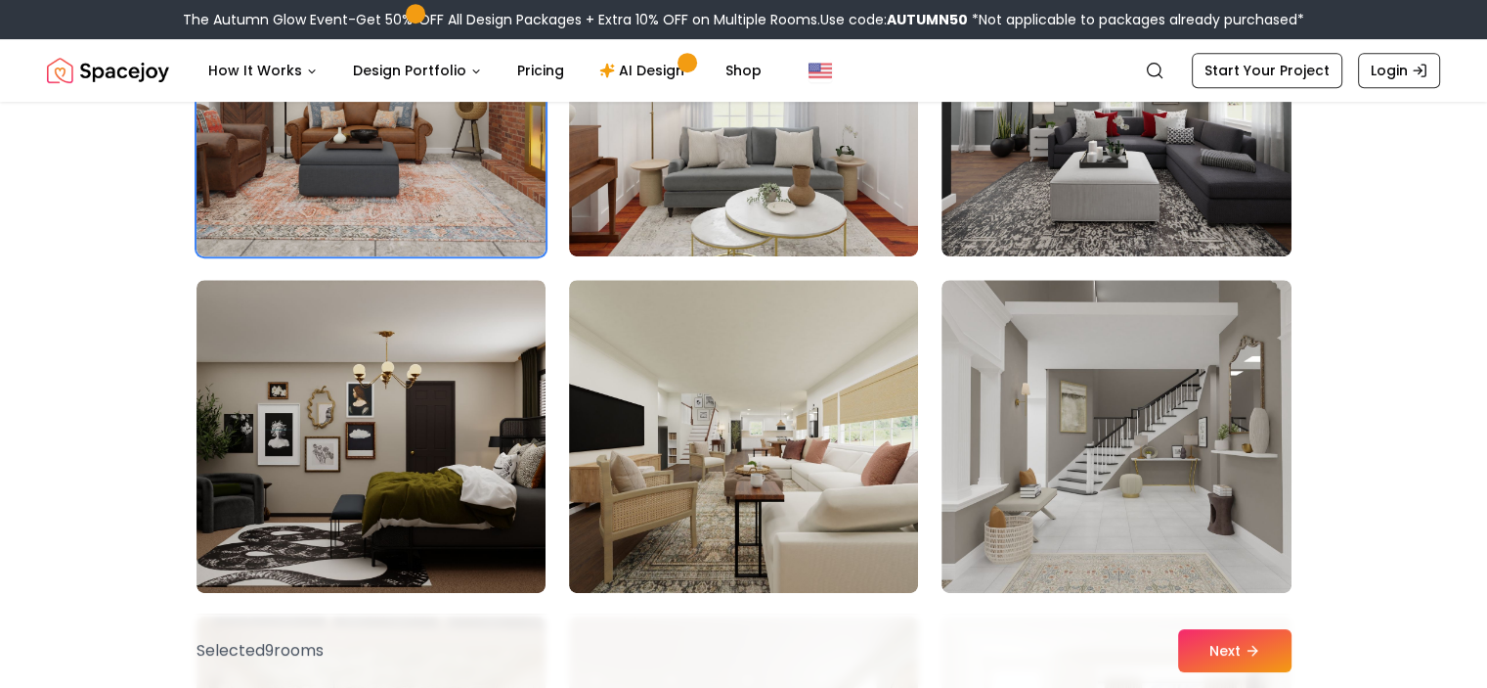
scroll to position [8712, 0]
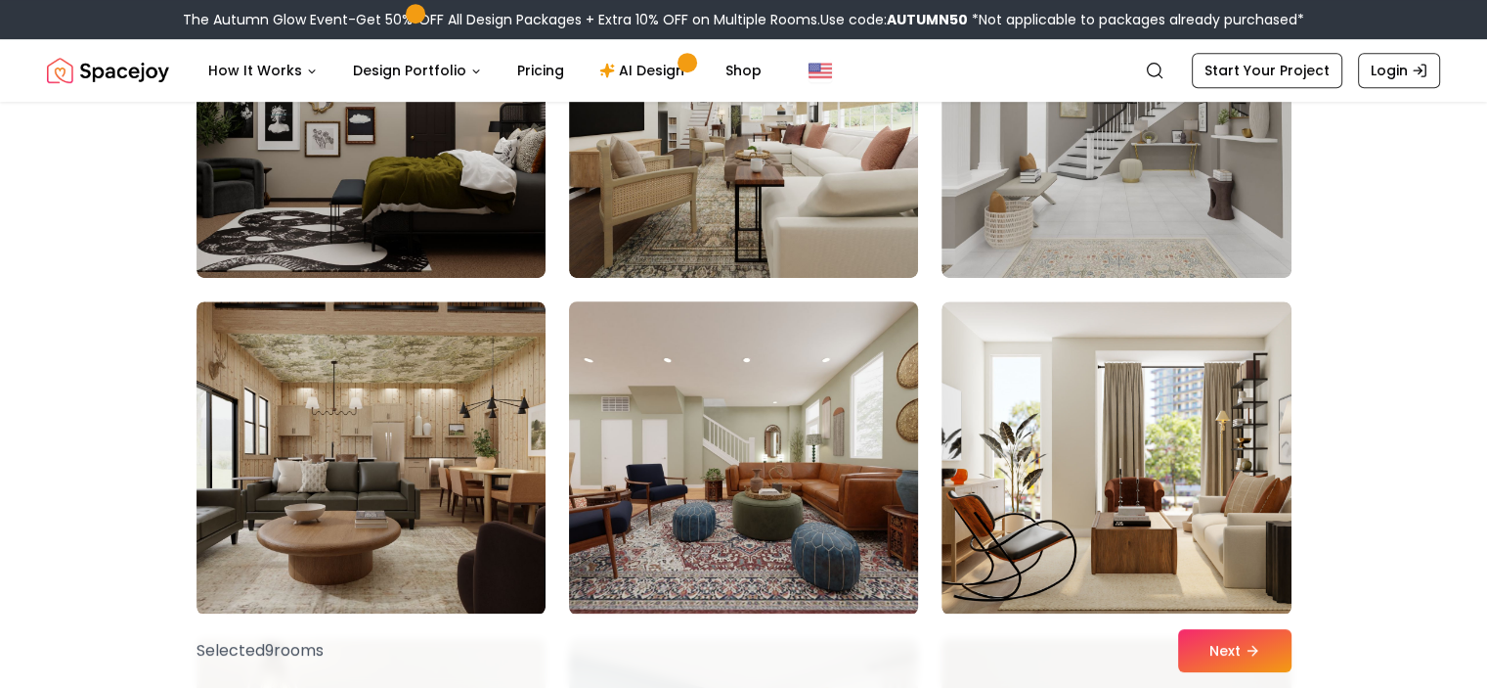
click at [710, 415] on img at bounding box center [743, 457] width 367 height 329
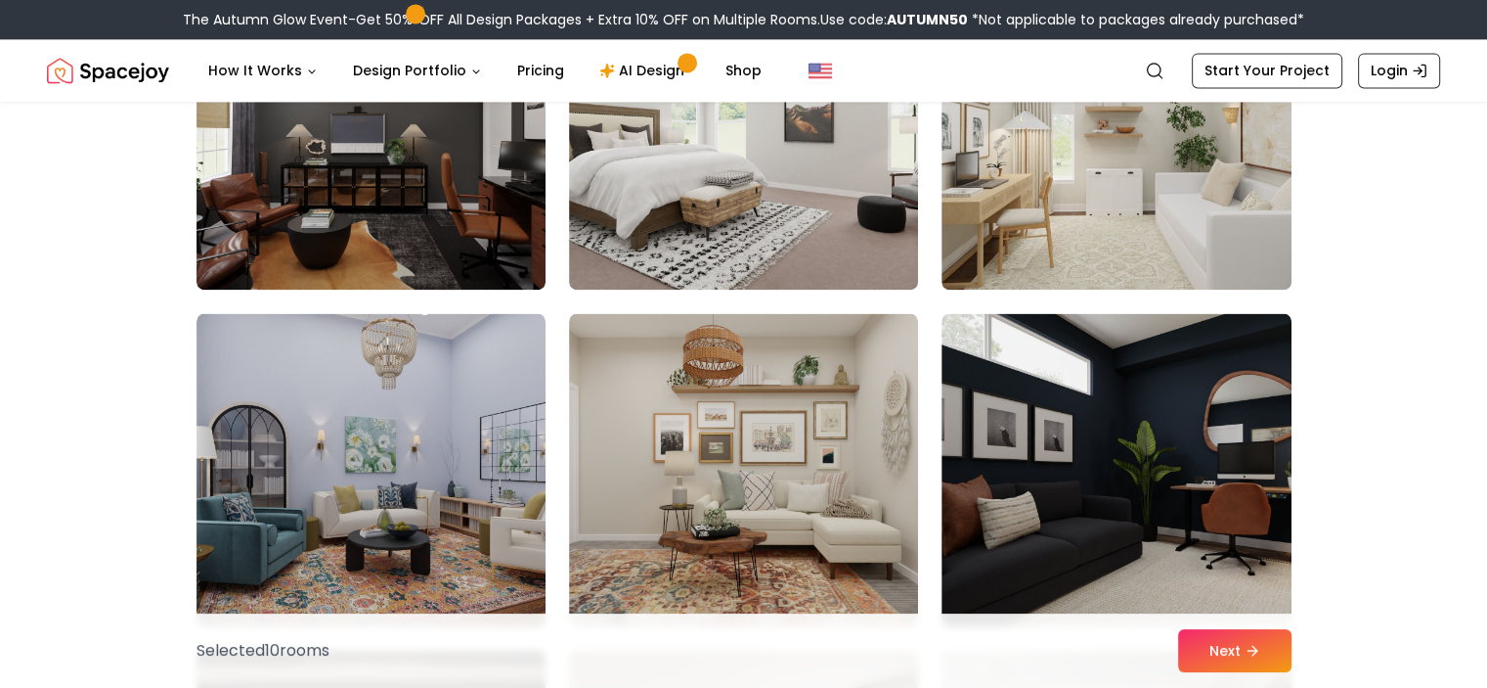
scroll to position [10386, 0]
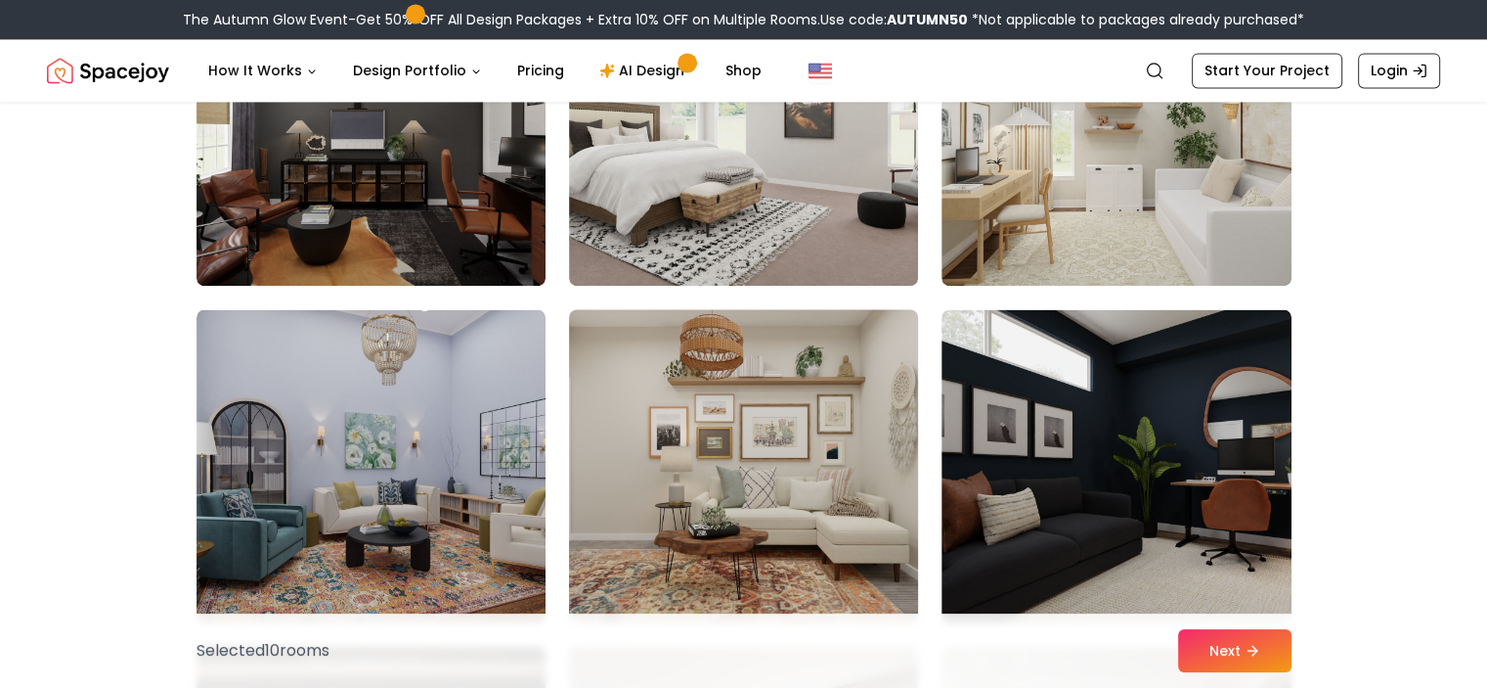
click at [730, 423] on img at bounding box center [743, 465] width 367 height 329
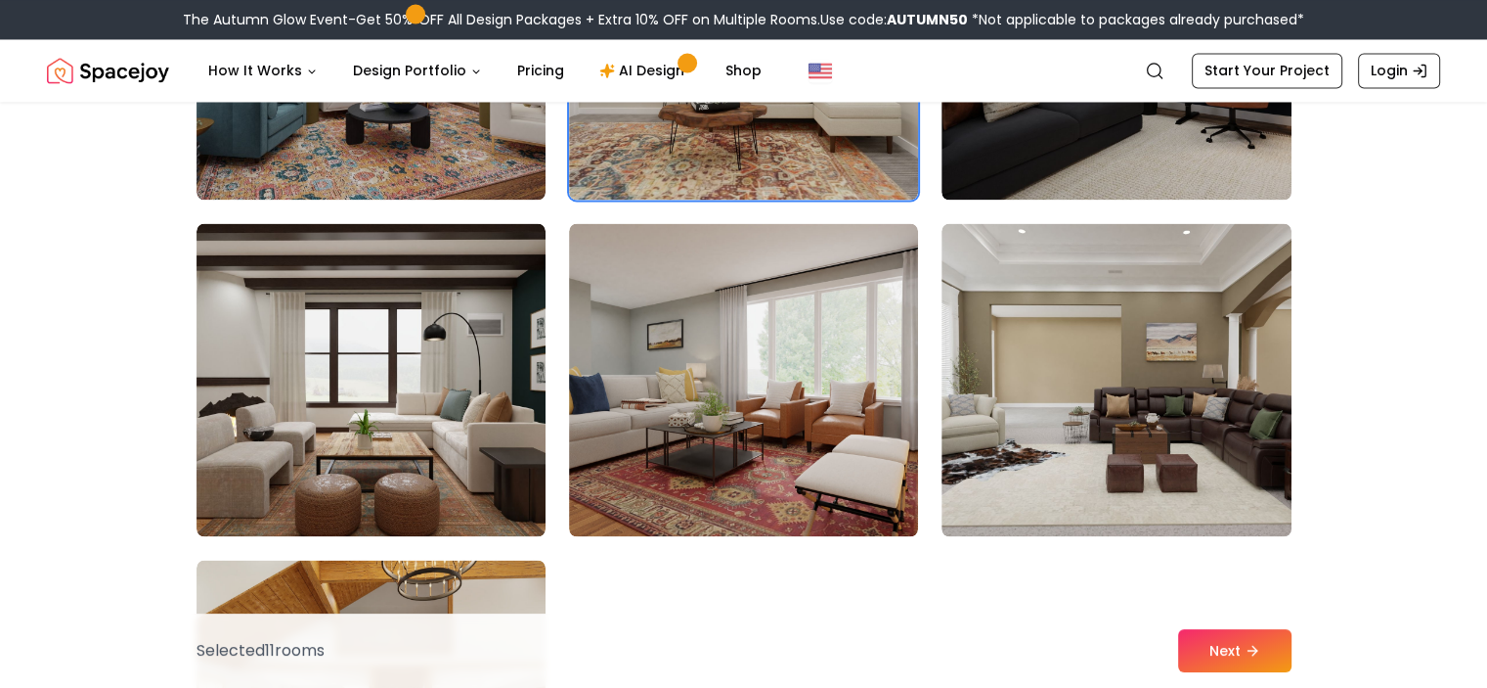
scroll to position [10809, 0]
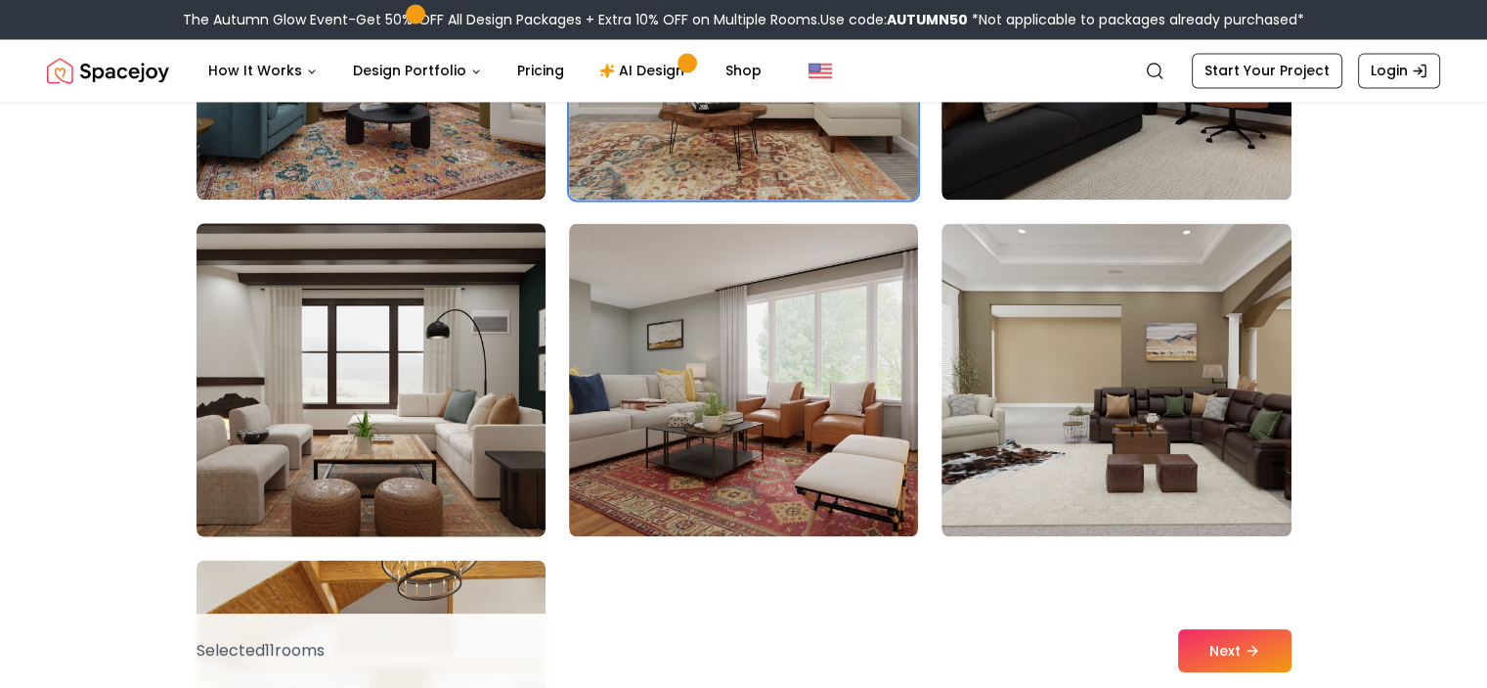
drag, startPoint x: 688, startPoint y: 384, endPoint x: 348, endPoint y: 434, distance: 344.0
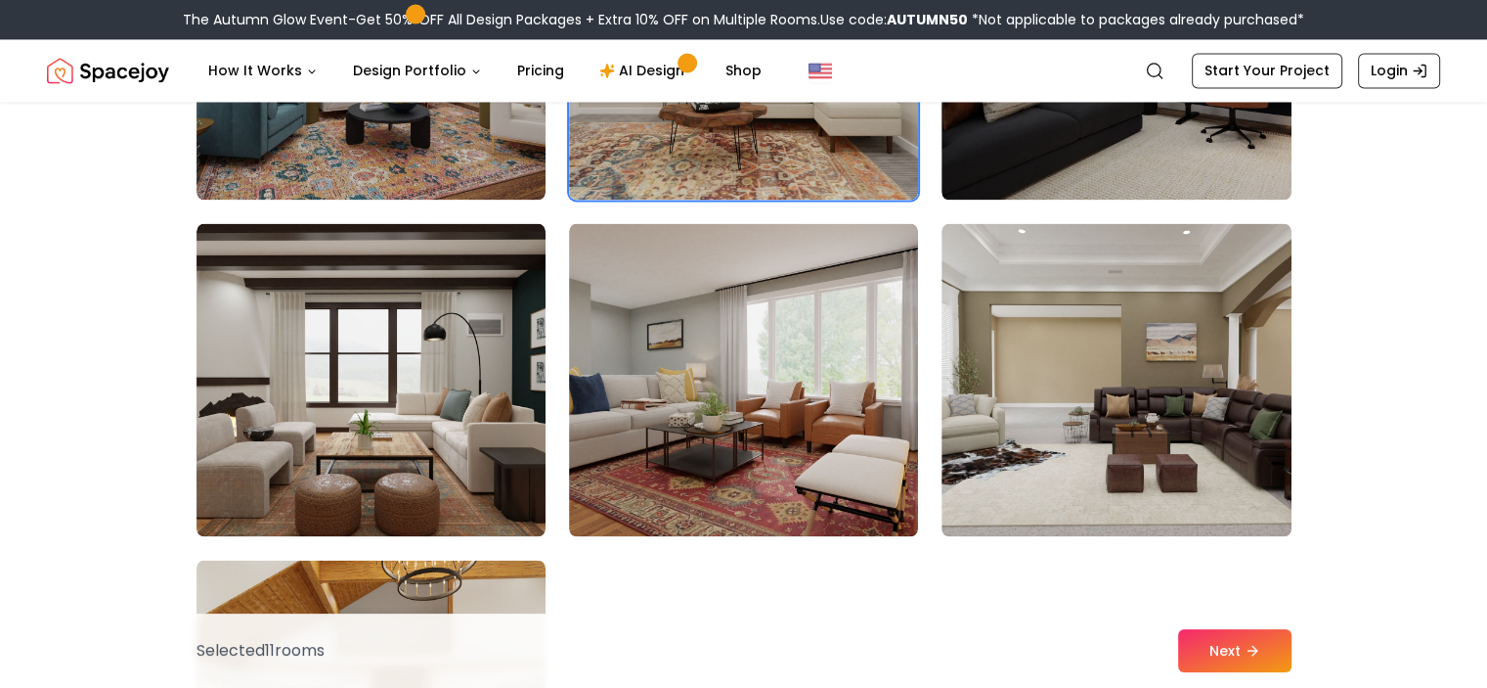
drag, startPoint x: 348, startPoint y: 434, endPoint x: 2, endPoint y: 353, distance: 355.6
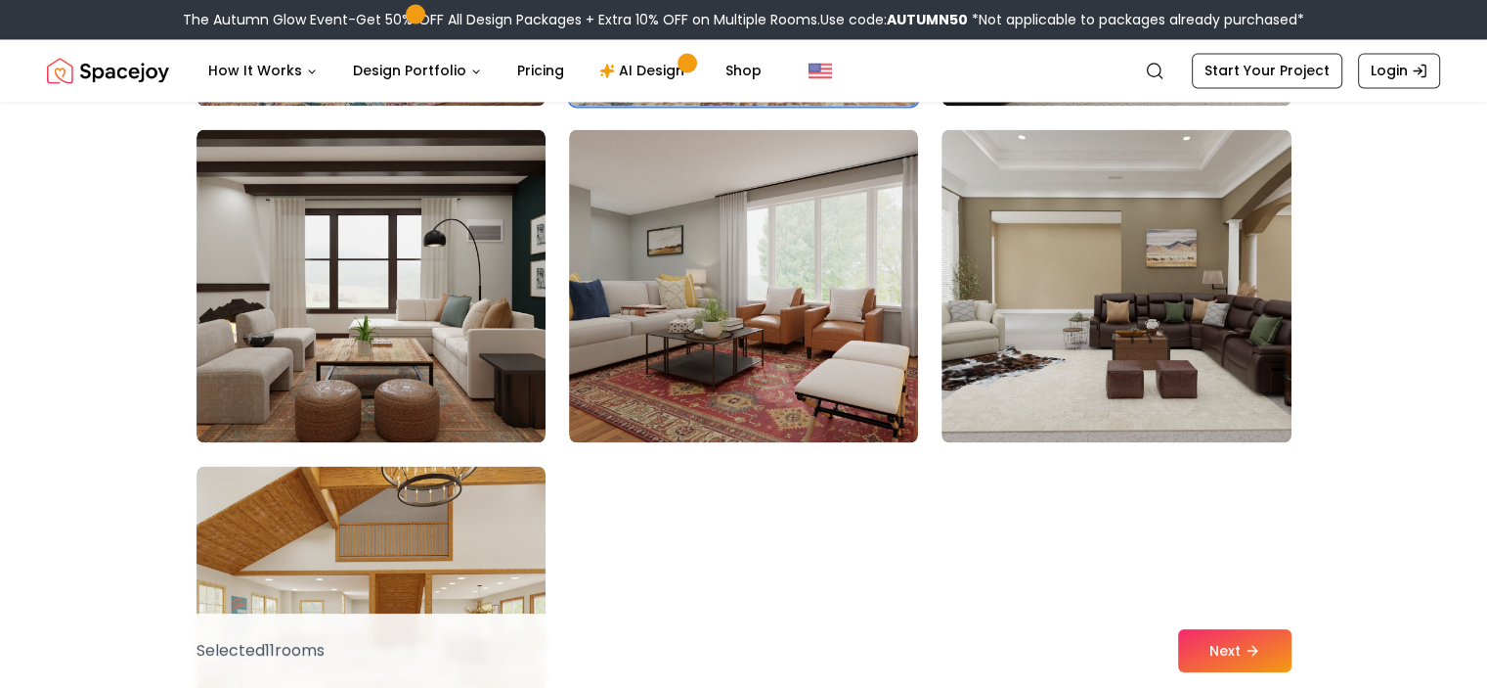
scroll to position [10902, 0]
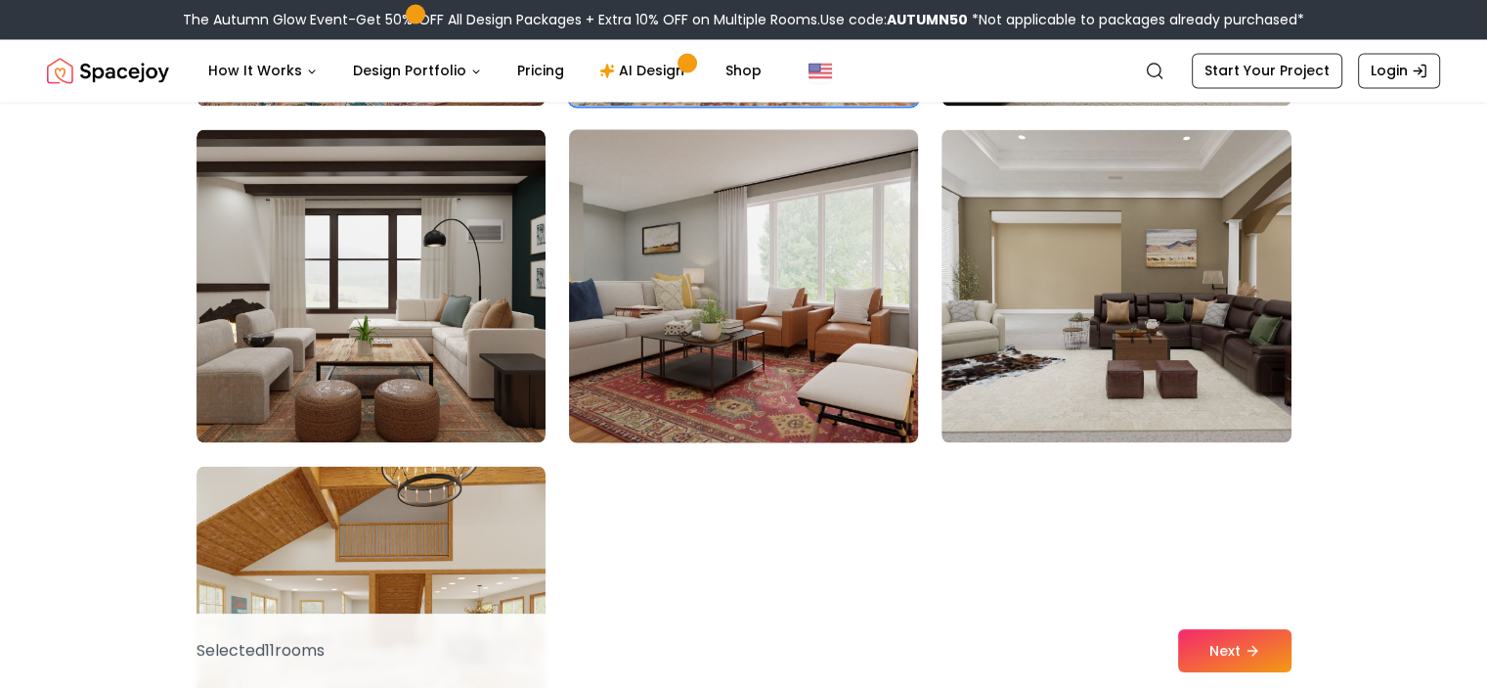
click at [769, 281] on img at bounding box center [743, 285] width 367 height 329
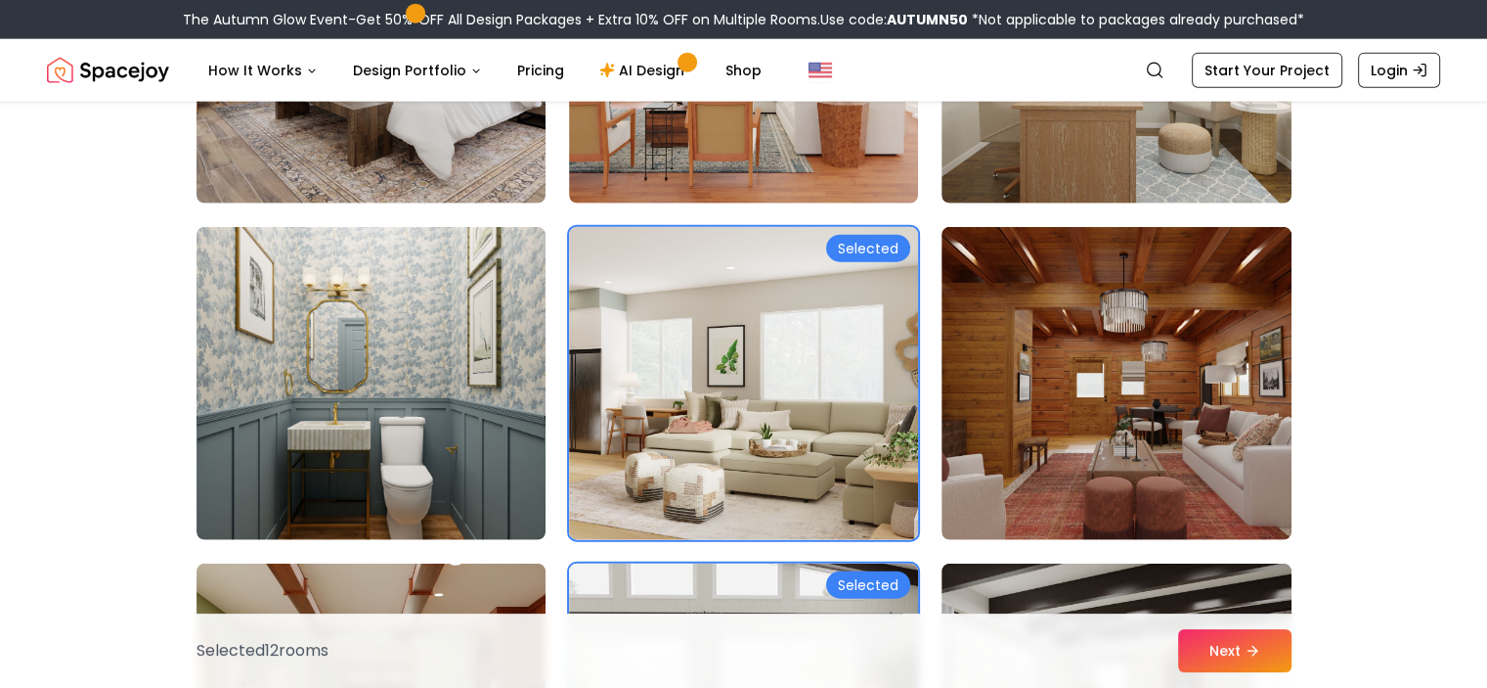
scroll to position [4747, 0]
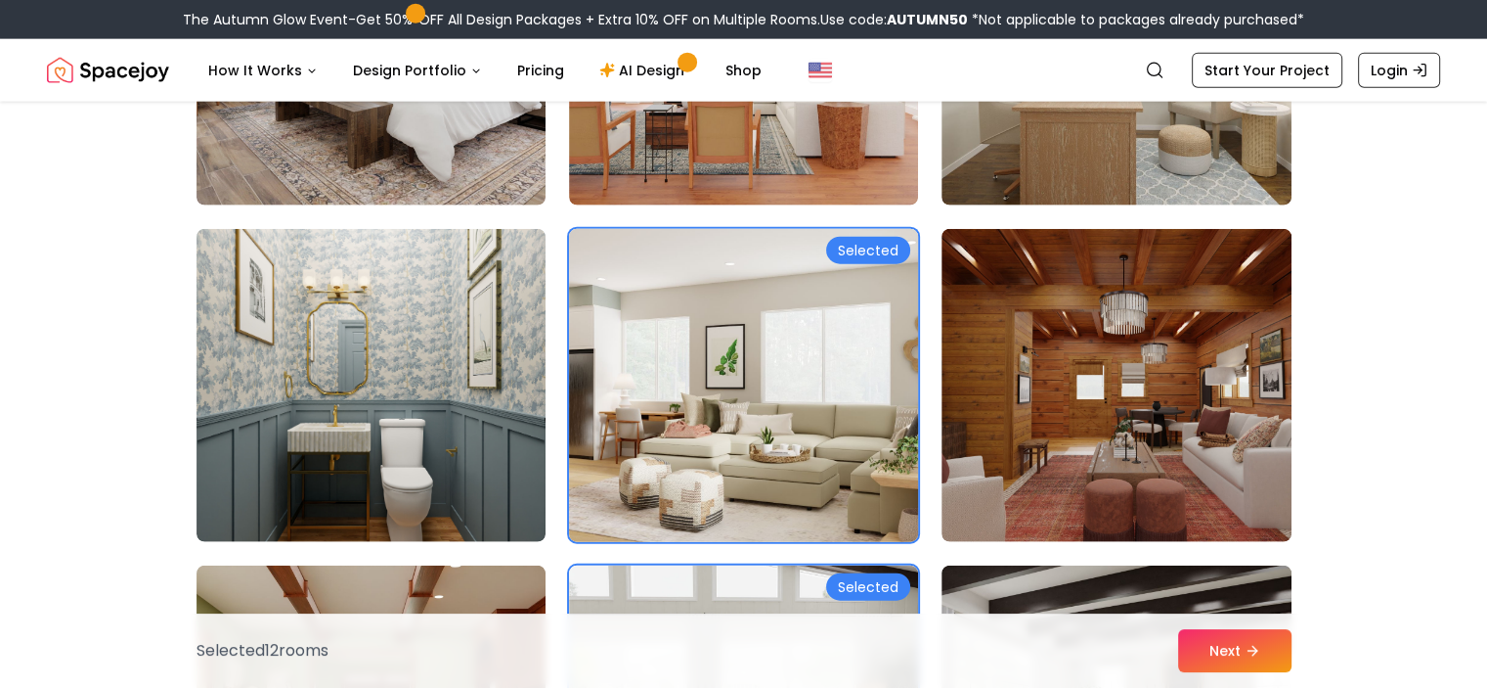
click at [791, 379] on img at bounding box center [743, 385] width 367 height 329
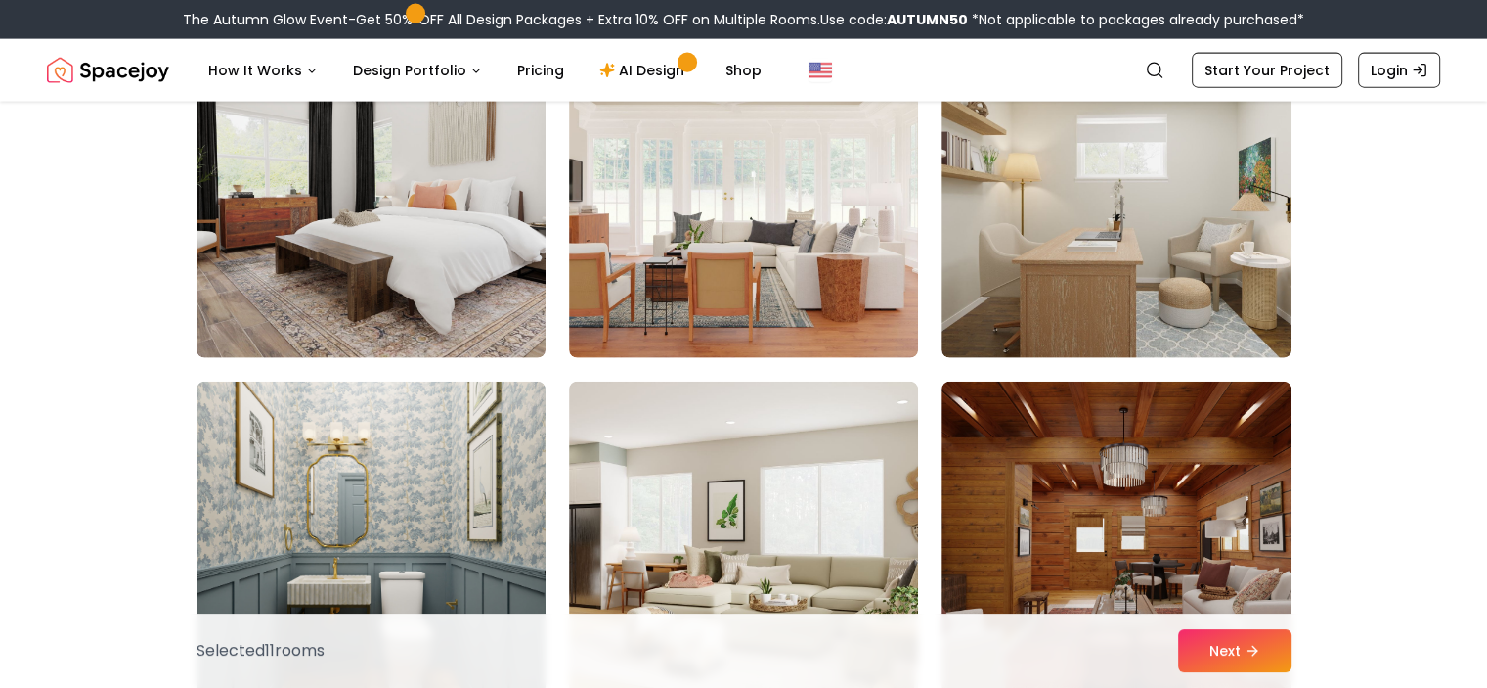
scroll to position [4329, 0]
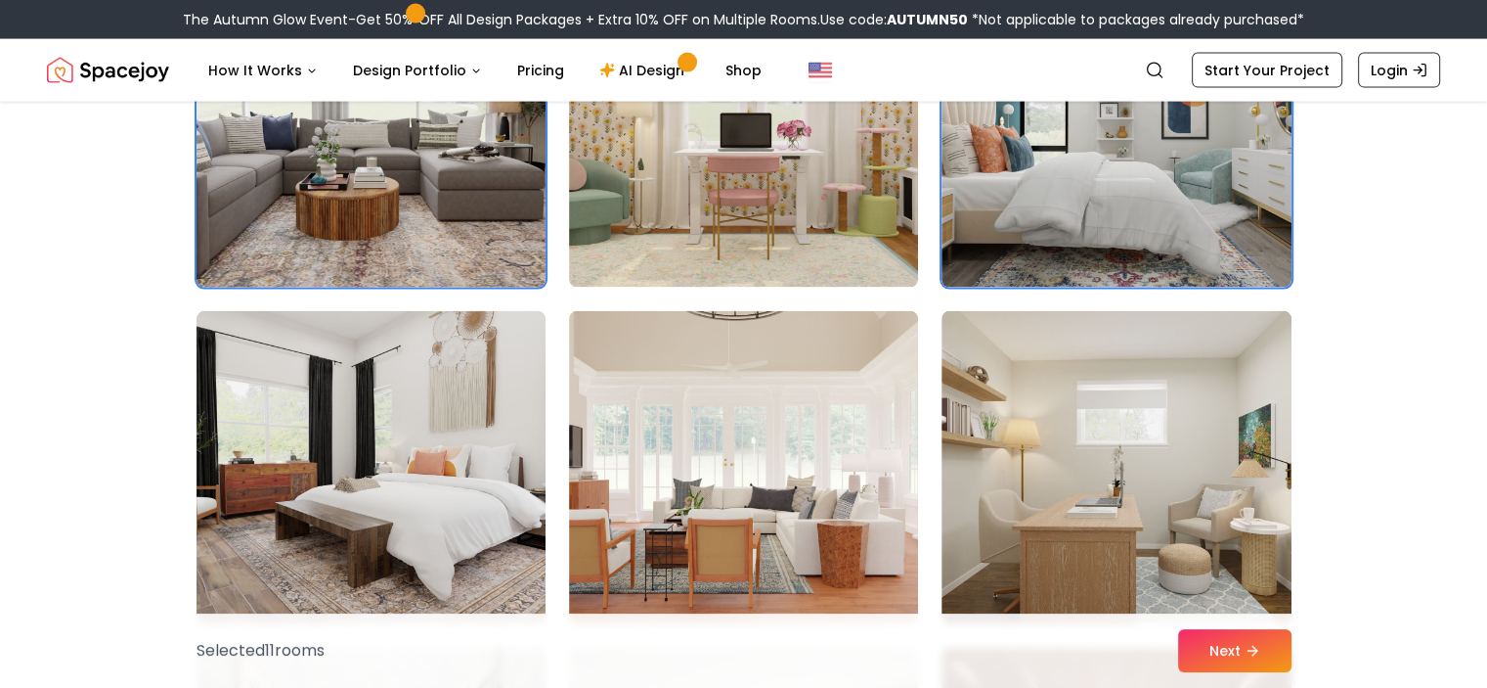
click at [278, 140] on img at bounding box center [371, 131] width 367 height 329
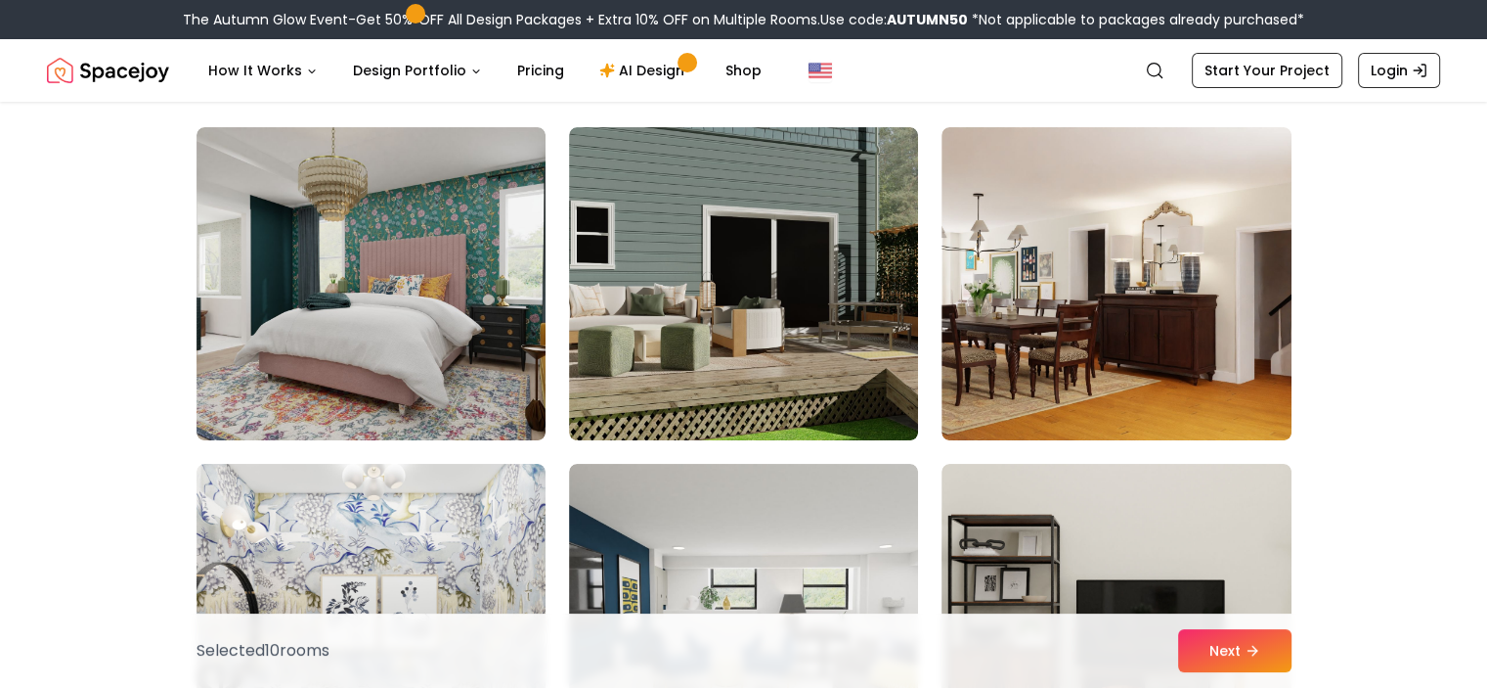
scroll to position [0, 0]
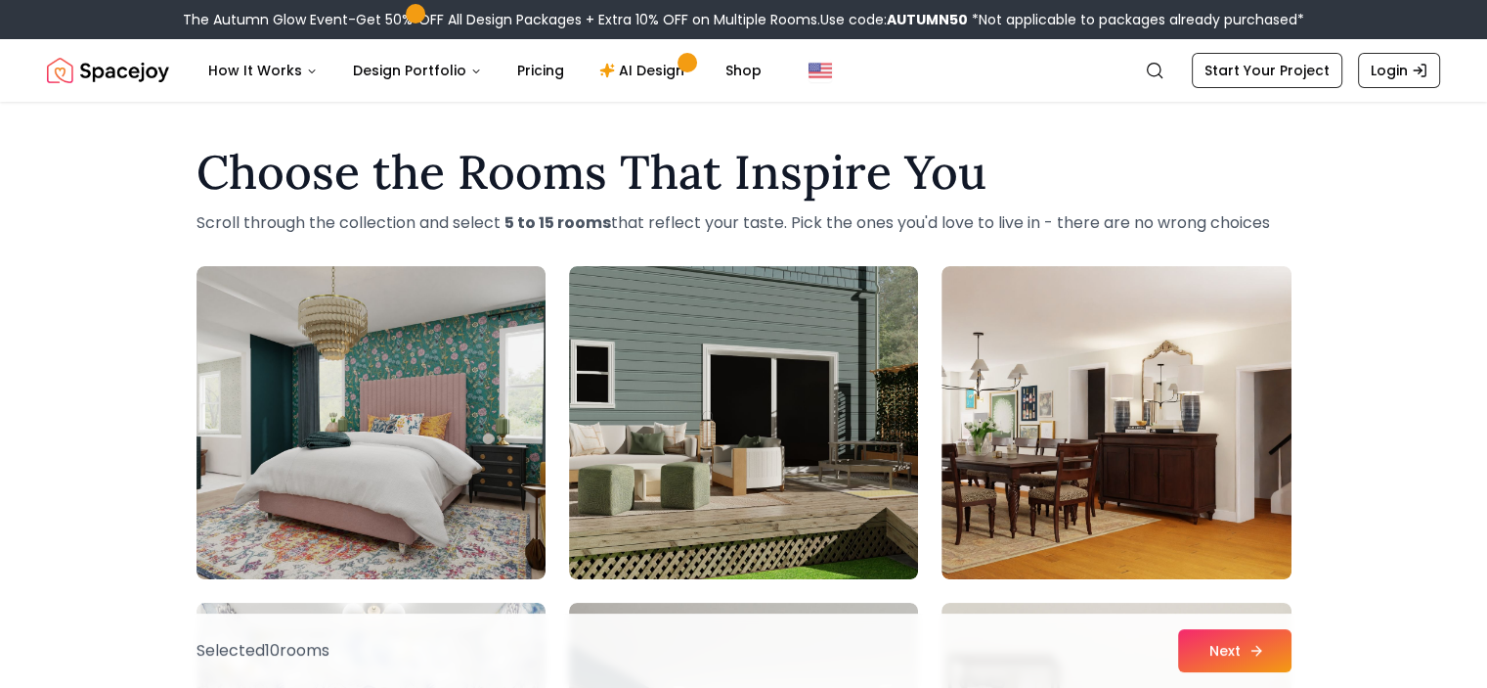
click at [1221, 644] on button "Next" at bounding box center [1234, 650] width 113 height 43
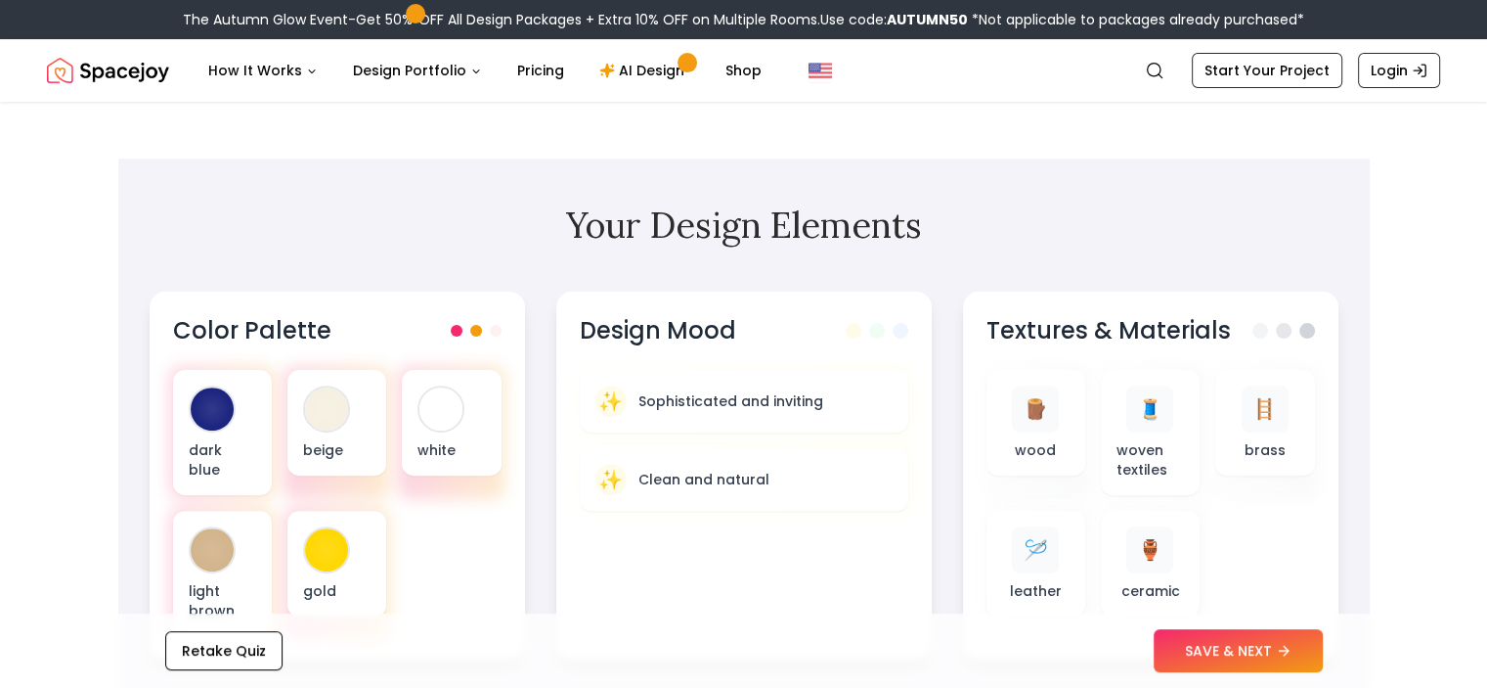
scroll to position [547, 0]
click at [1035, 548] on span "🪡" at bounding box center [1033, 550] width 25 height 28
click at [1035, 405] on span "🪵" at bounding box center [1033, 406] width 25 height 28
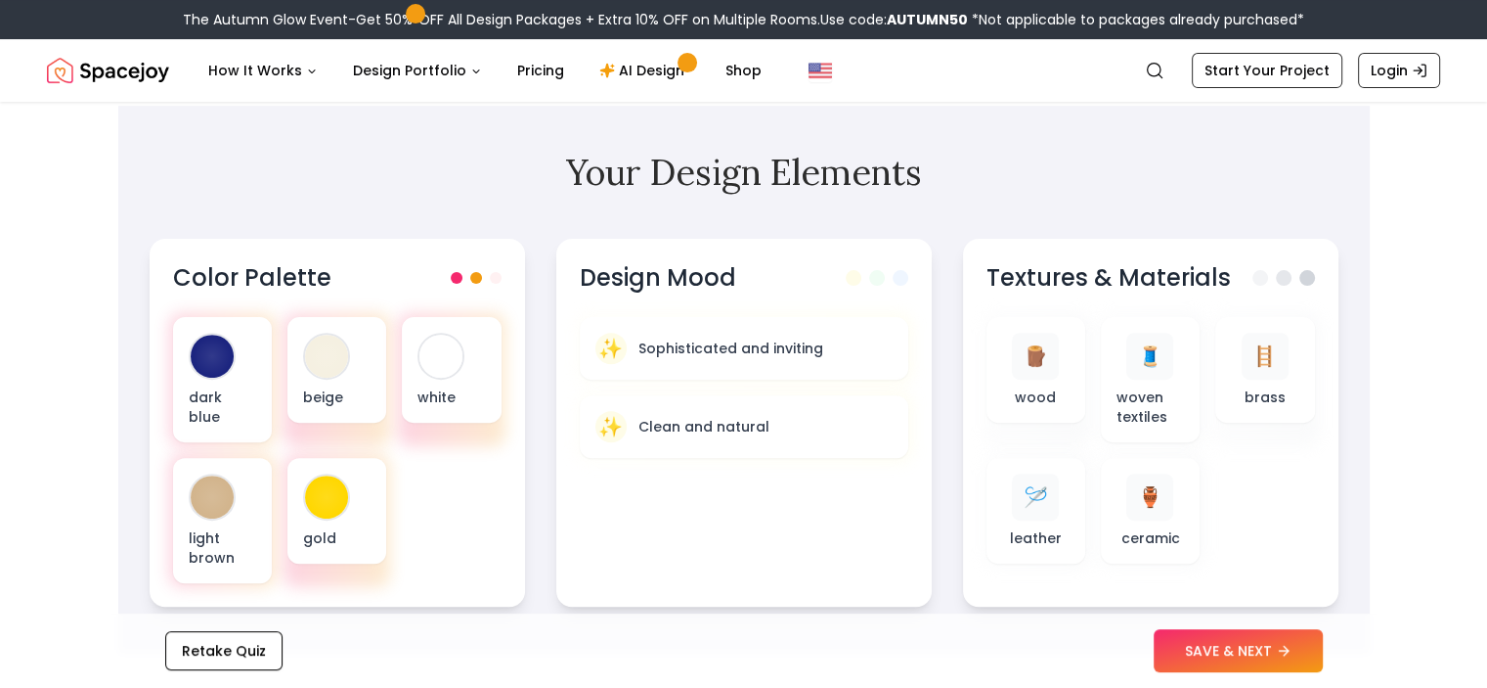
scroll to position [579, 0]
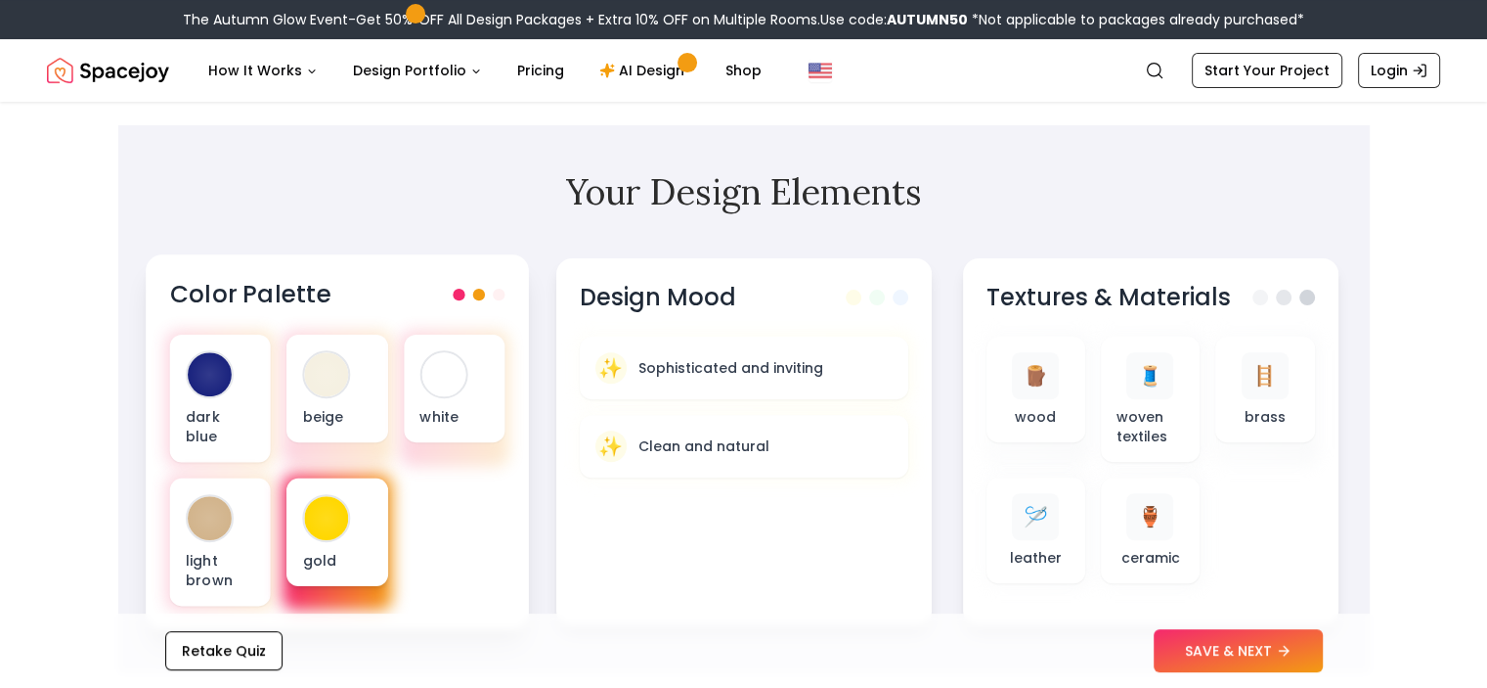
click at [336, 550] on p "gold" at bounding box center [336, 560] width 69 height 20
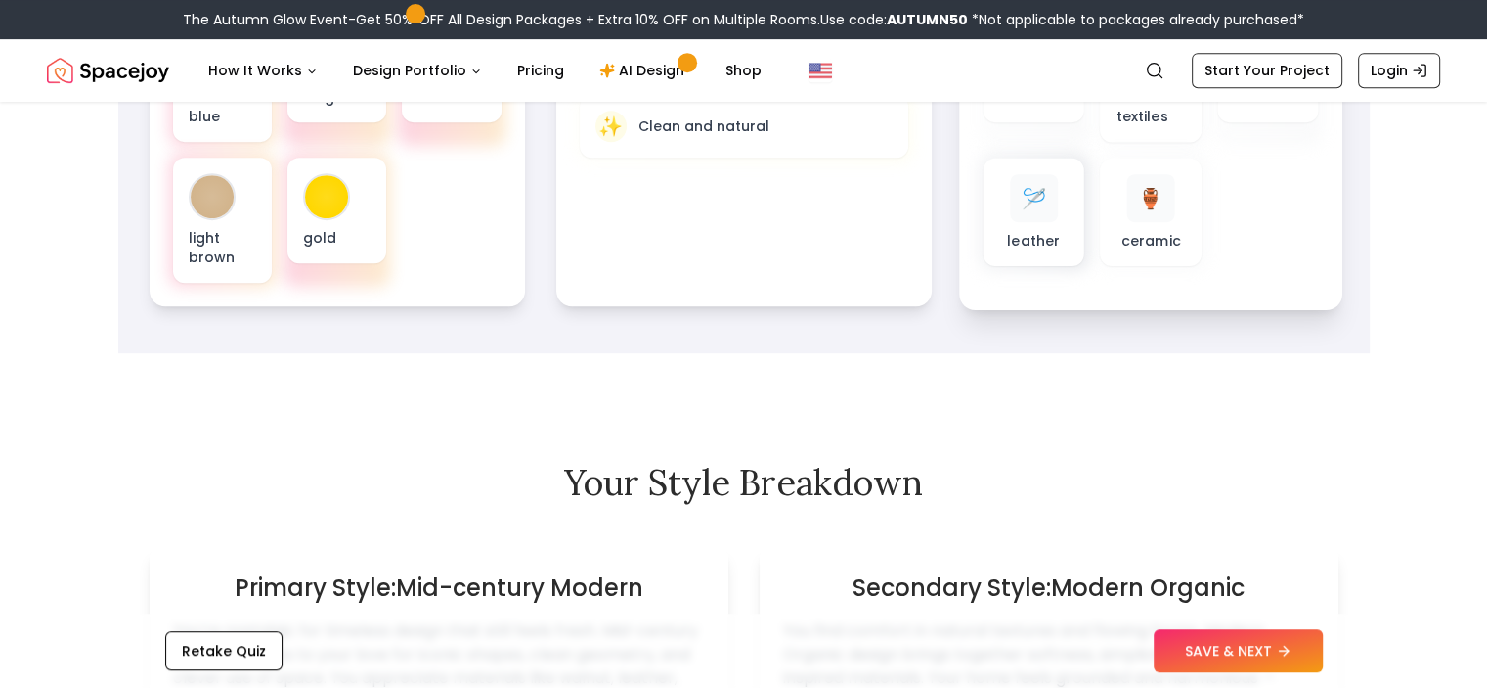
scroll to position [900, 0]
click at [1252, 644] on button "SAVE & NEXT" at bounding box center [1238, 650] width 169 height 43
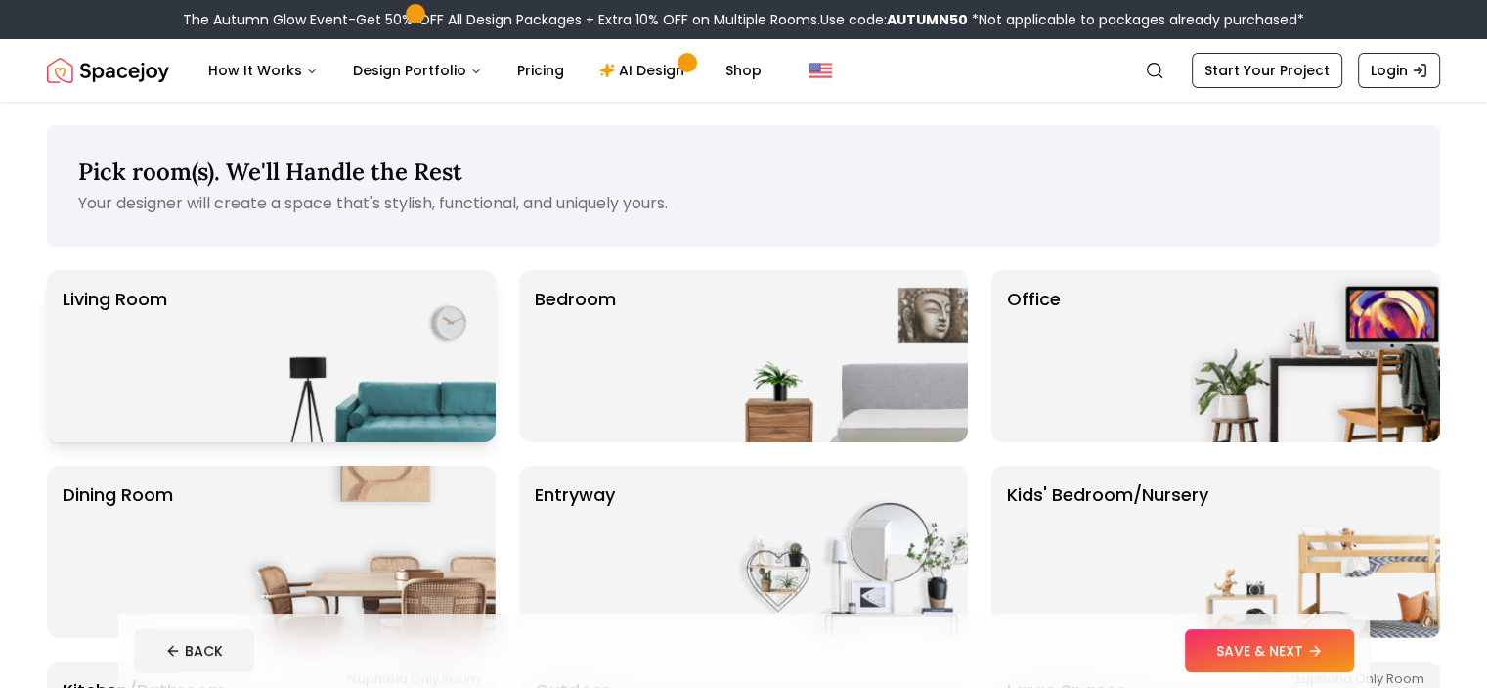
click at [105, 346] on p "Living Room" at bounding box center [115, 356] width 105 height 141
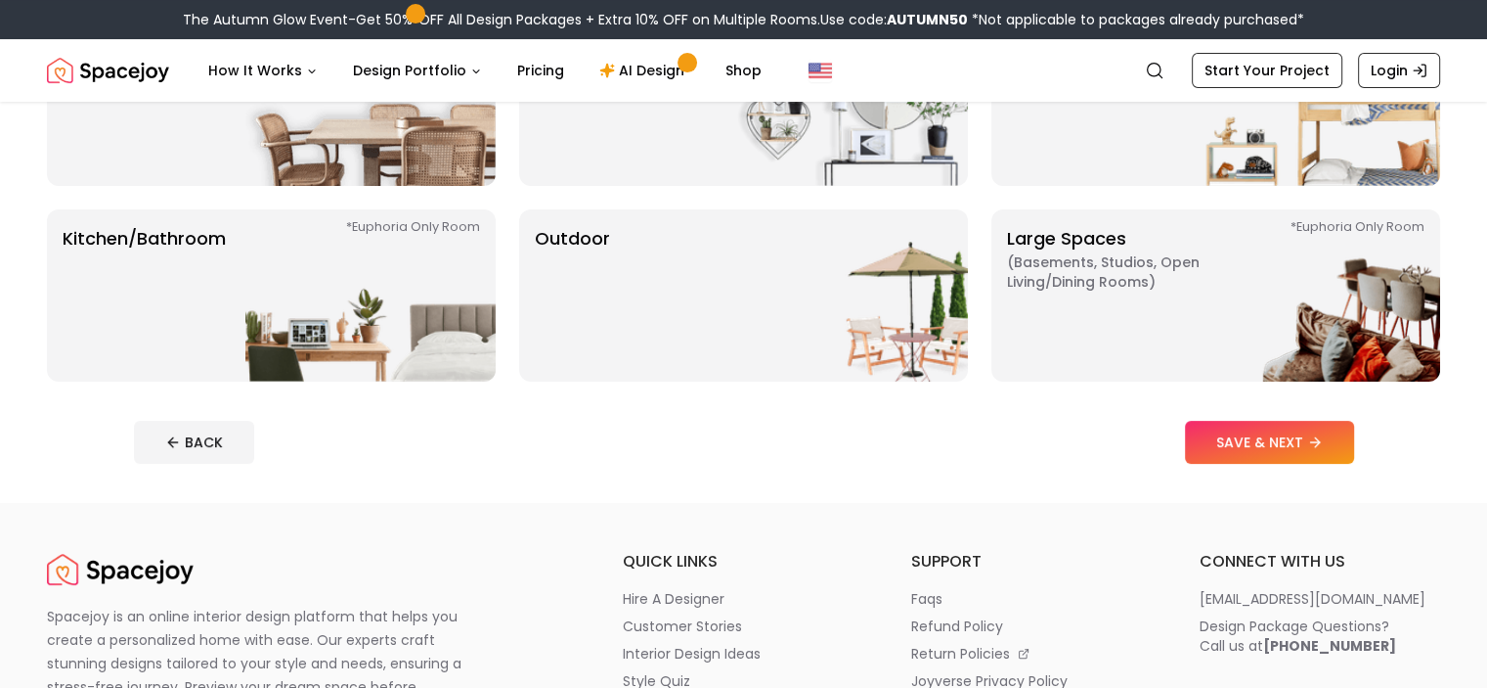
scroll to position [450, 0]
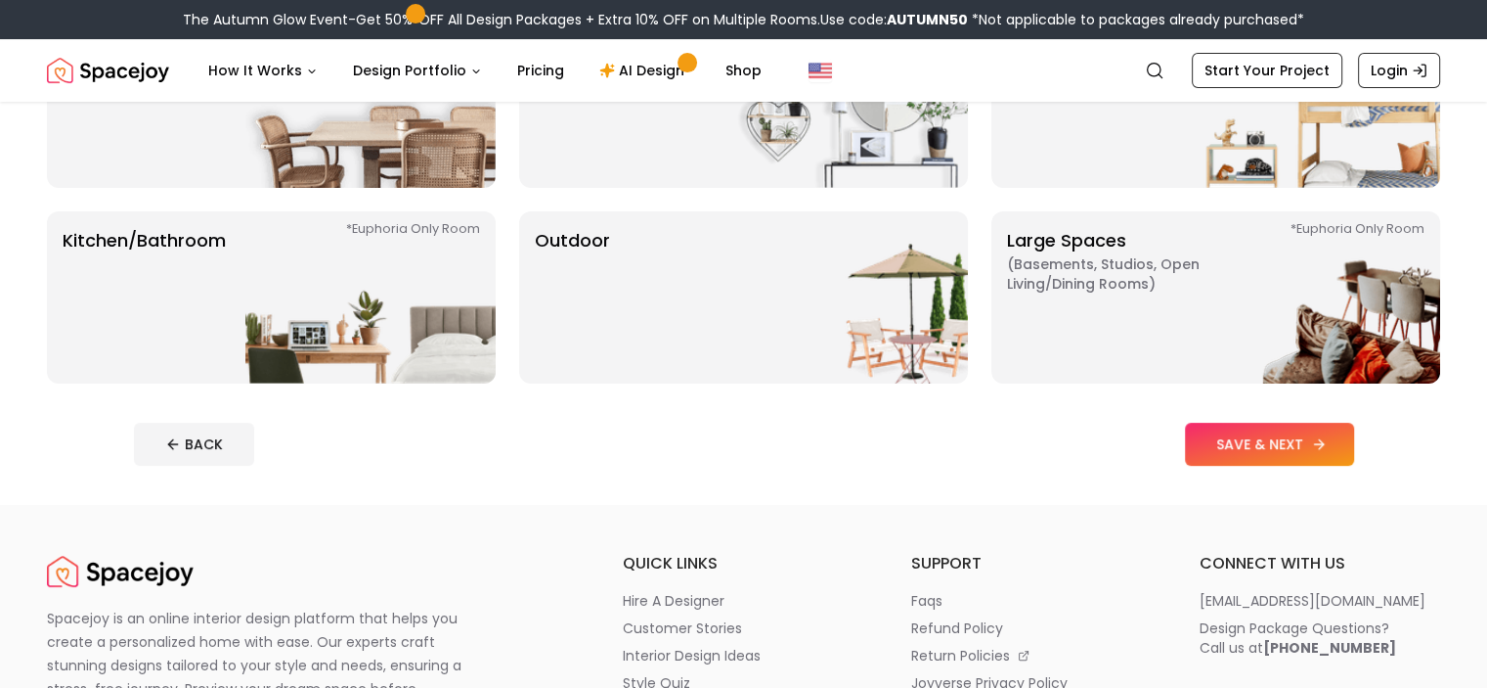
click at [1354, 434] on button "SAVE & NEXT" at bounding box center [1269, 443] width 169 height 43
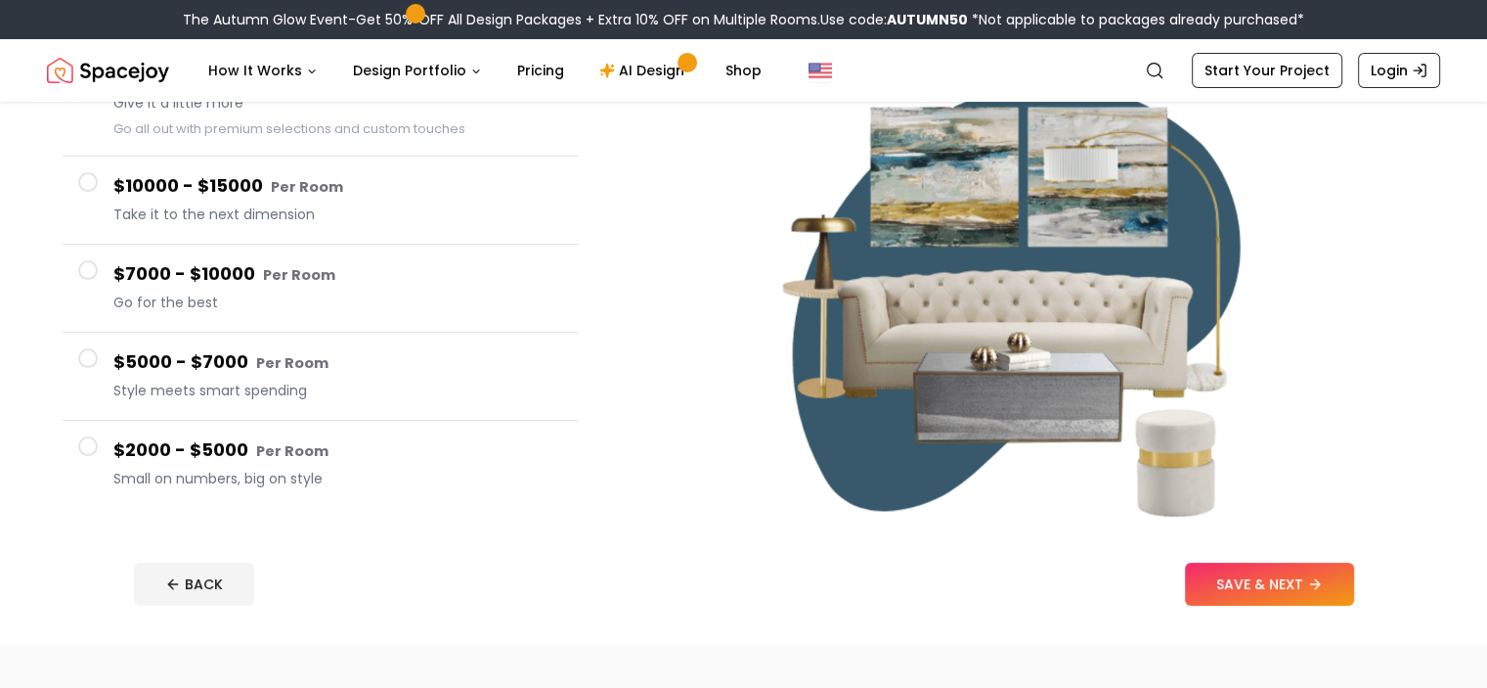
scroll to position [242, 0]
click at [86, 358] on span at bounding box center [88, 357] width 20 height 20
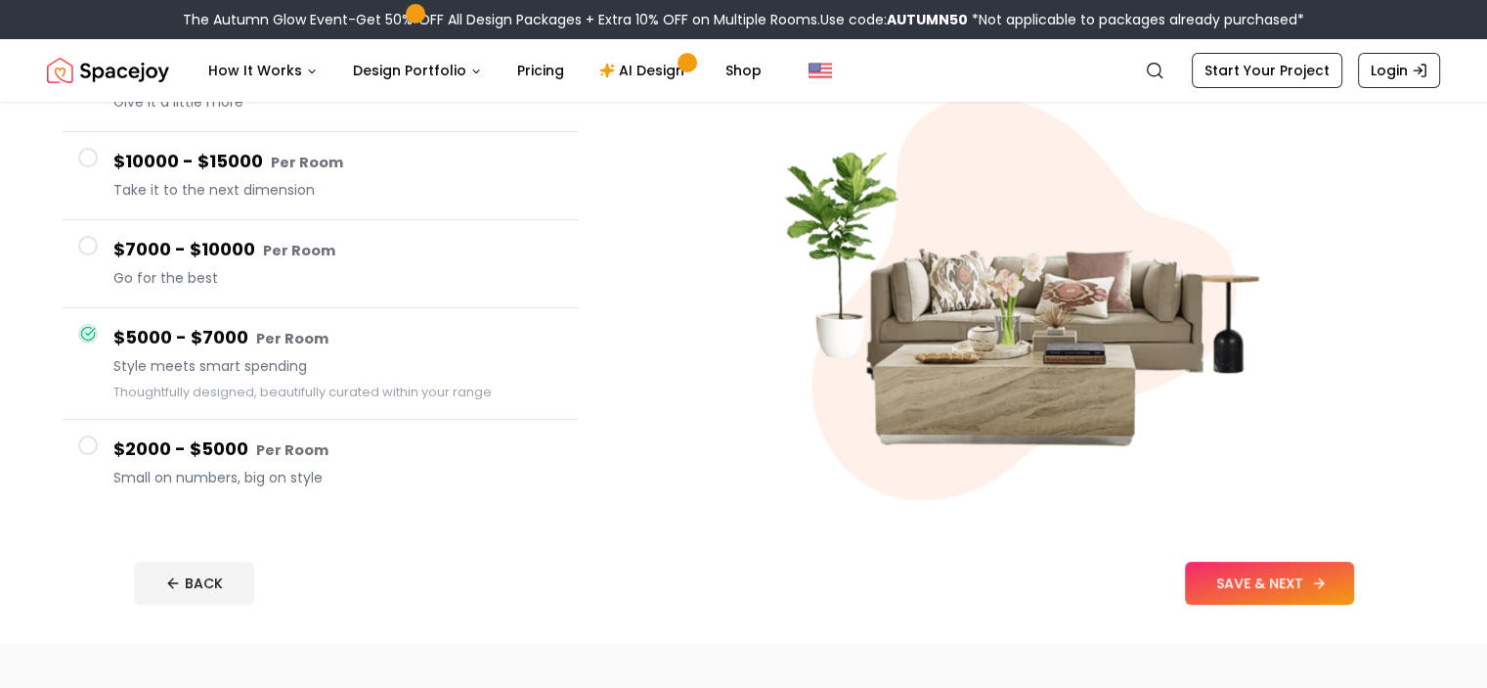
click at [1350, 570] on button "SAVE & NEXT" at bounding box center [1269, 582] width 169 height 43
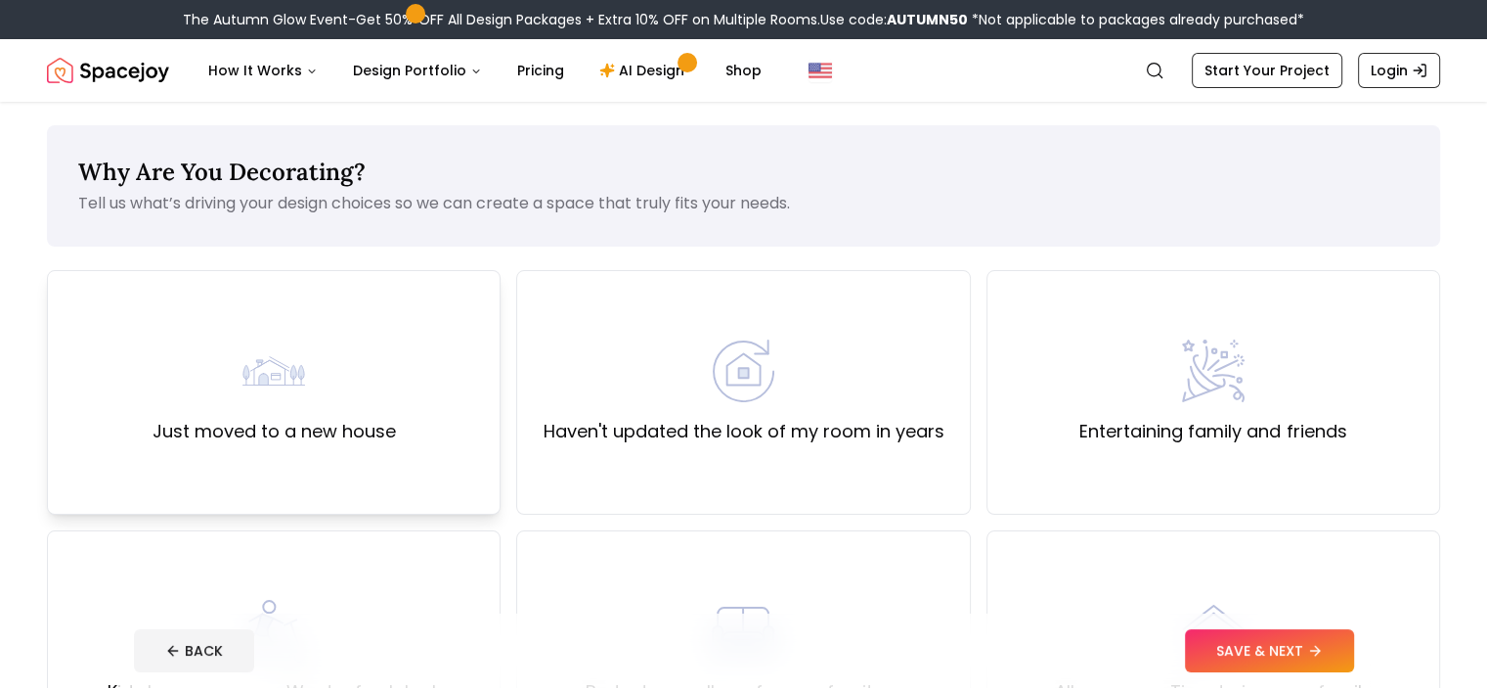
click at [411, 412] on div "Just moved to a new house" at bounding box center [274, 392] width 454 height 244
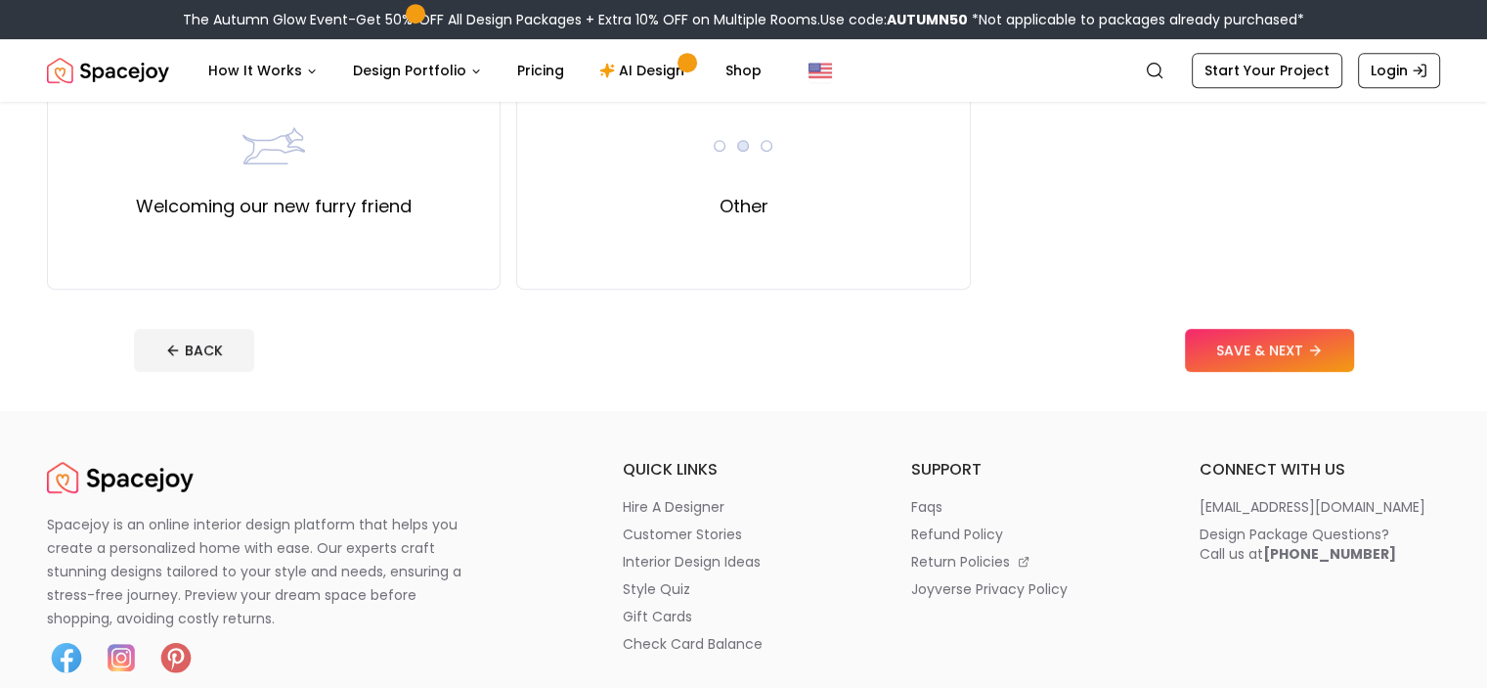
scroll to position [1005, 0]
click at [1328, 364] on button "SAVE & NEXT" at bounding box center [1269, 350] width 169 height 43
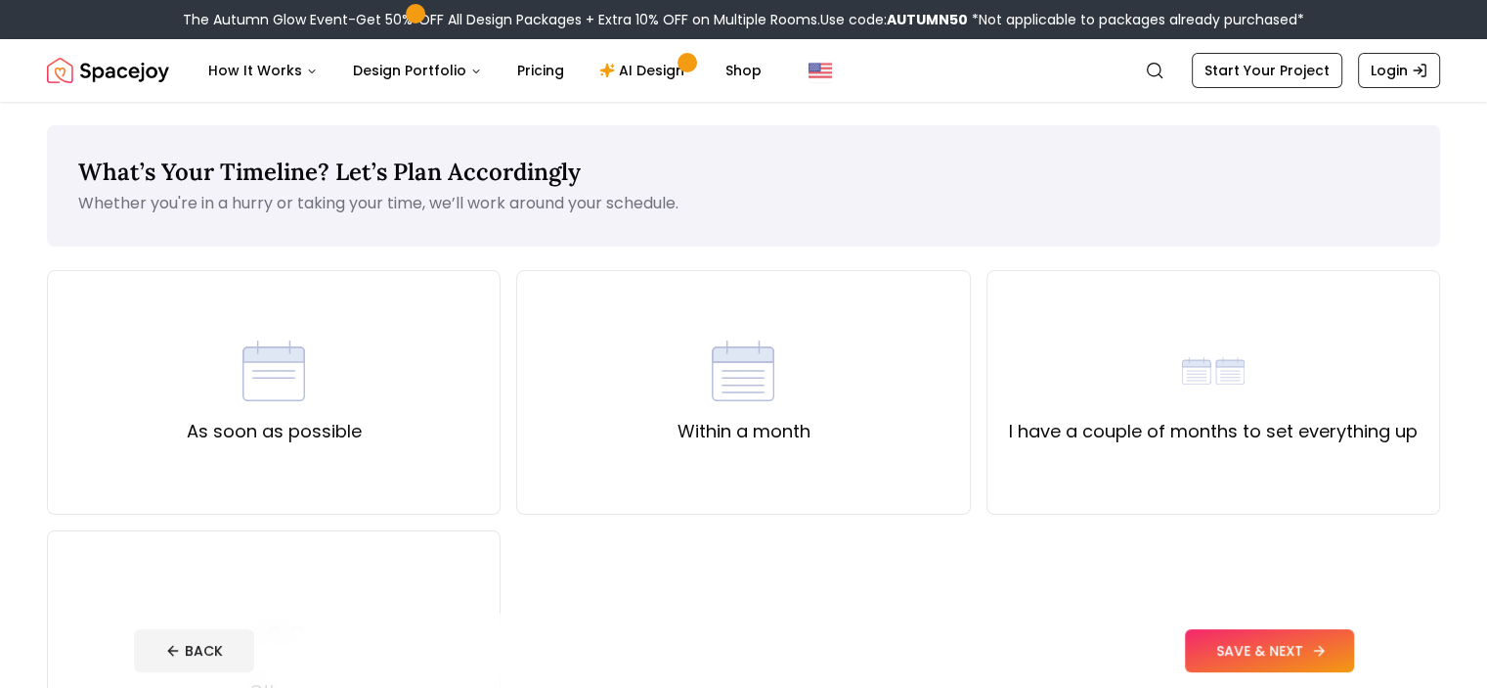
click at [1328, 364] on div "I have a couple of months to set everything up" at bounding box center [1213, 392] width 409 height 106
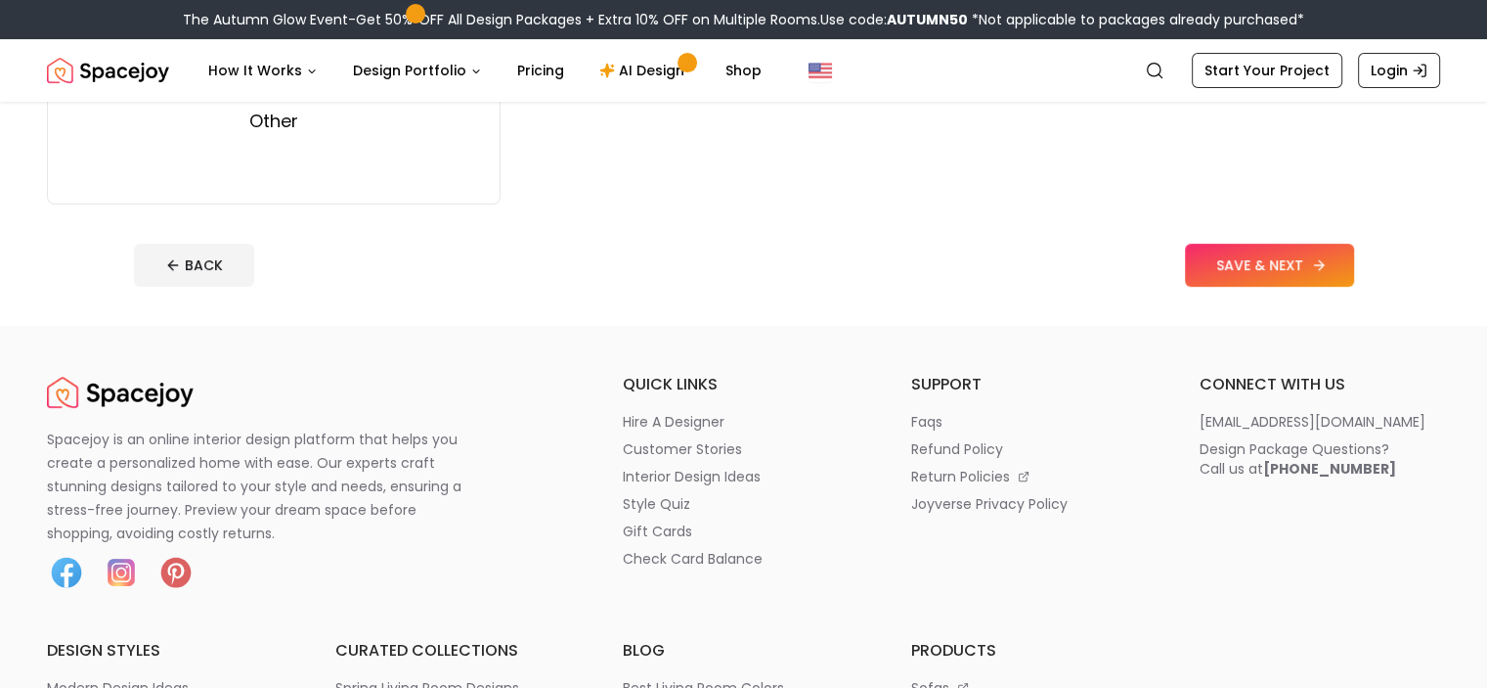
scroll to position [571, 0]
click at [1330, 272] on button "SAVE & NEXT" at bounding box center [1269, 264] width 169 height 43
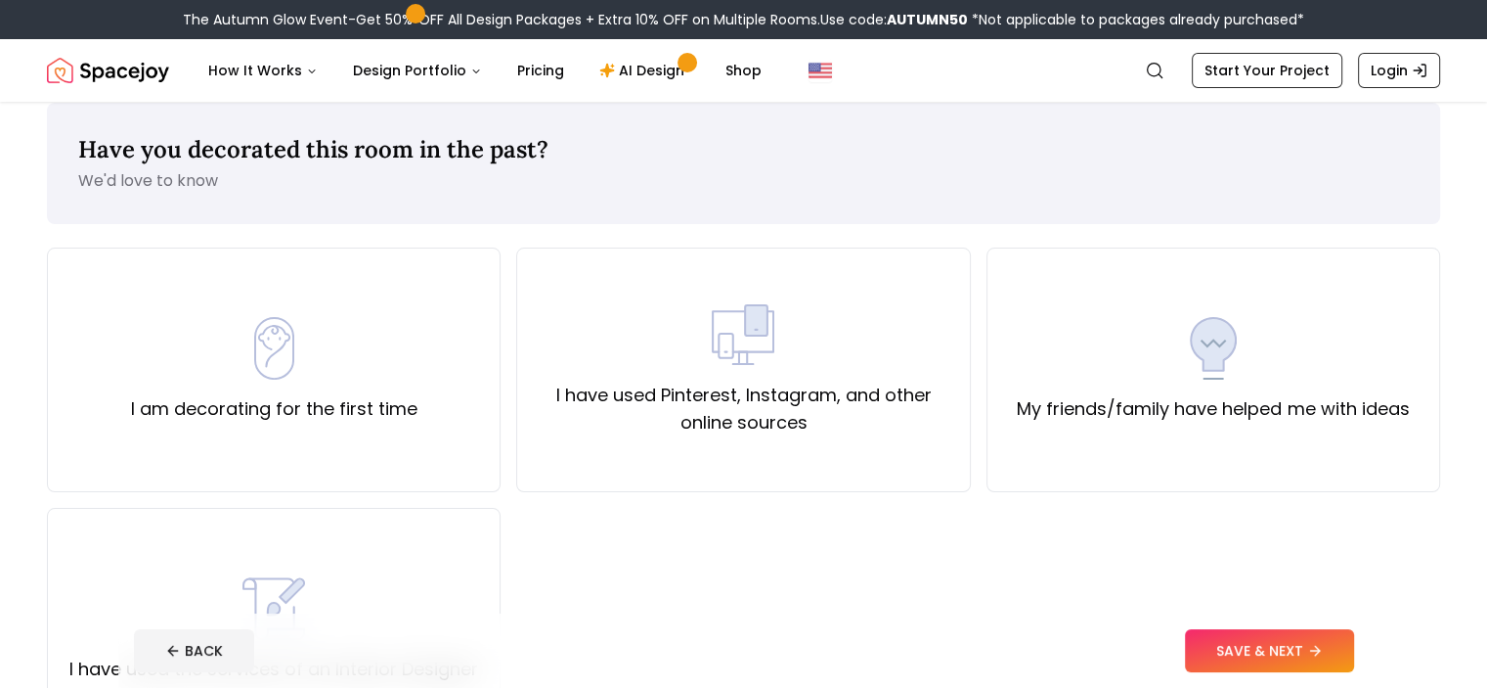
scroll to position [22, 0]
click at [603, 418] on label "I have used Pinterest, Instagram, and other online sources" at bounding box center [743, 409] width 421 height 55
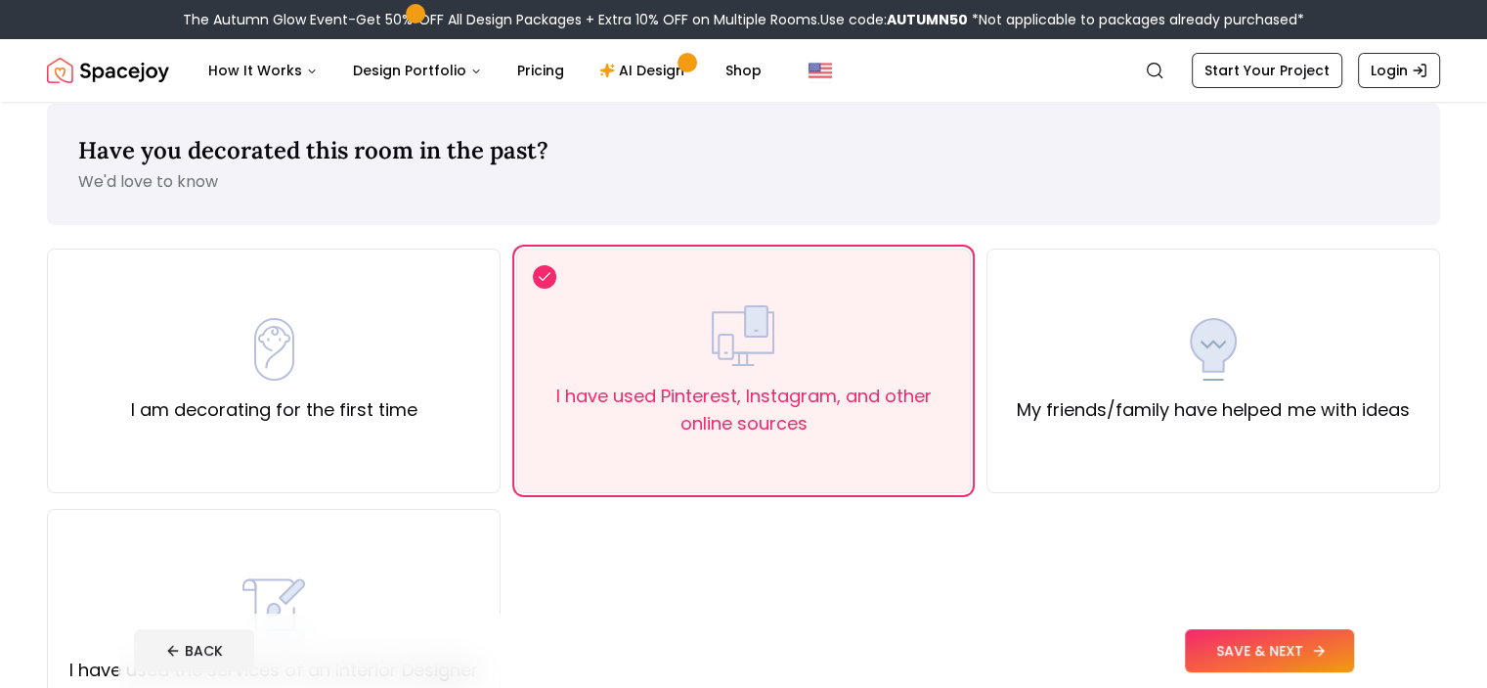
click at [1279, 646] on button "SAVE & NEXT" at bounding box center [1269, 650] width 169 height 43
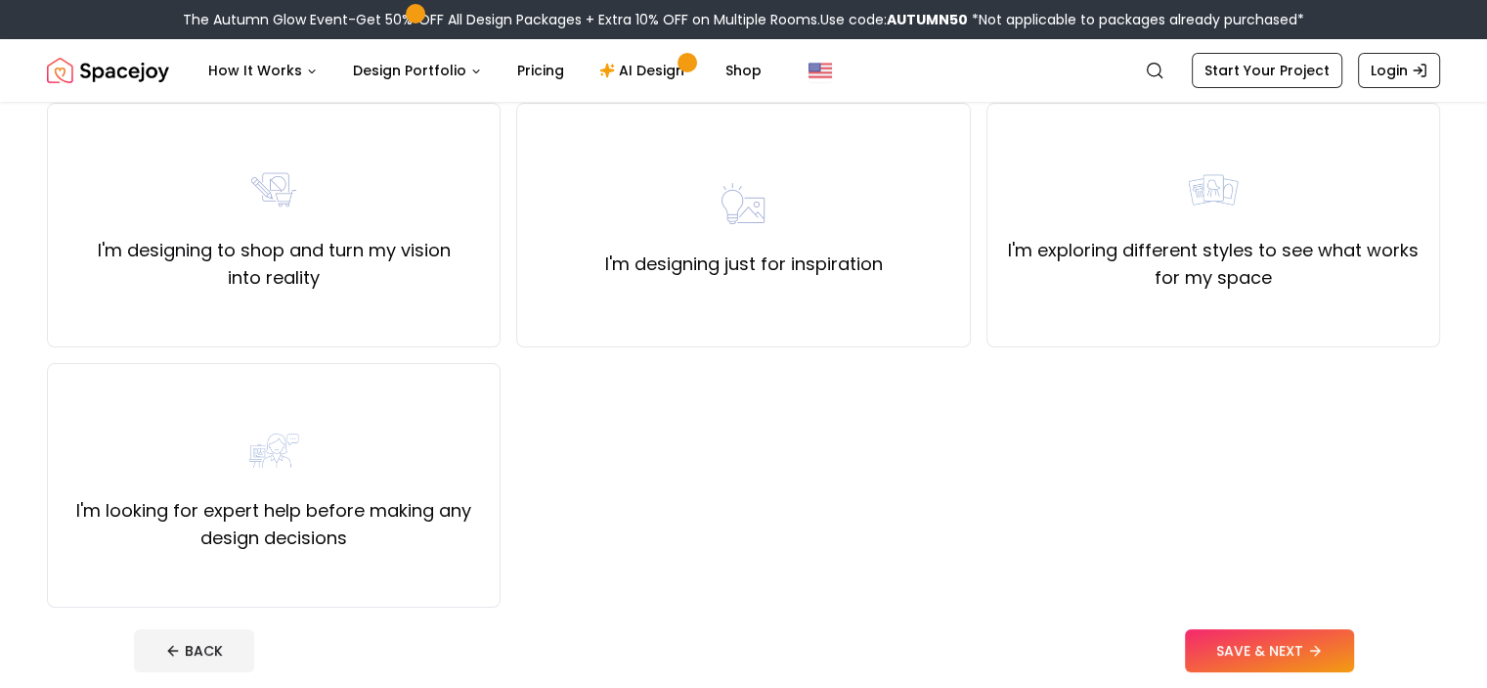
scroll to position [166, 0]
click at [115, 445] on div "I'm looking for expert help before making any design decisions" at bounding box center [274, 486] width 421 height 133
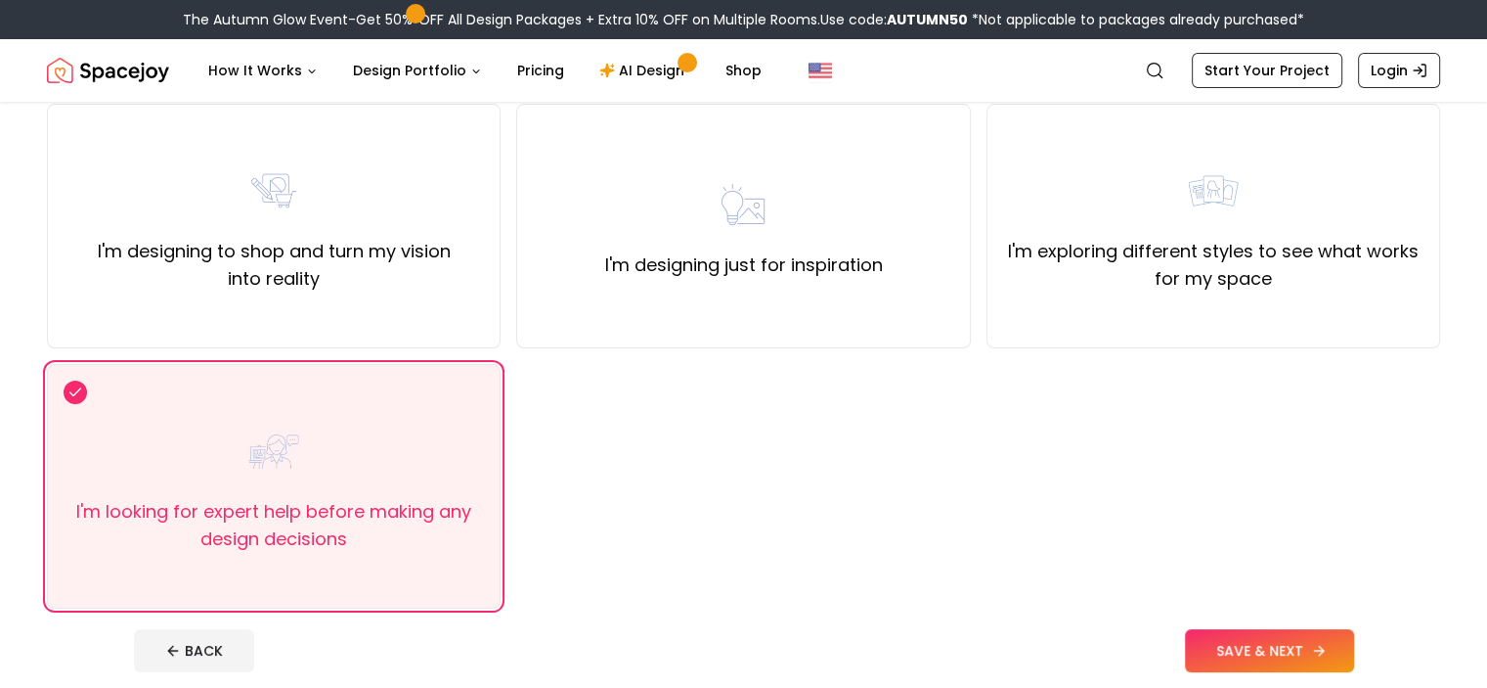
click at [1338, 644] on button "SAVE & NEXT" at bounding box center [1269, 650] width 169 height 43
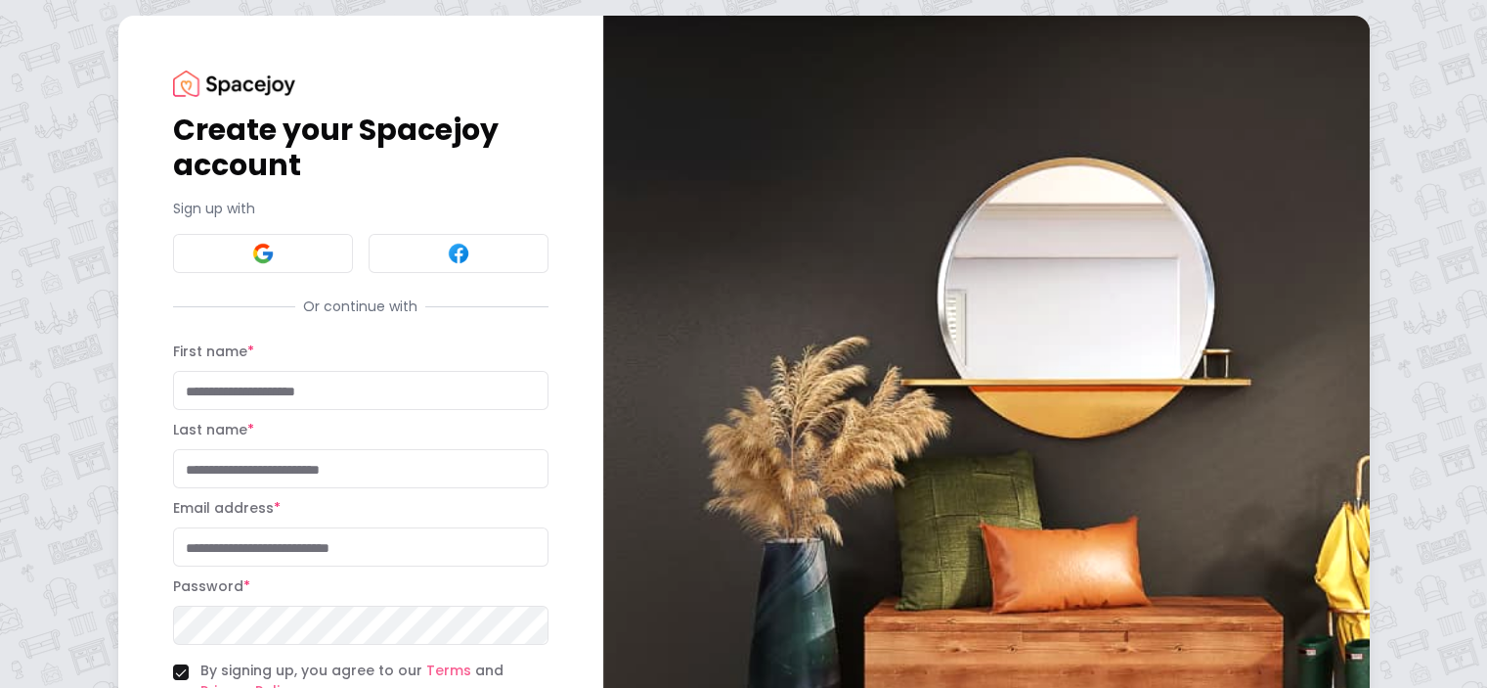
click at [223, 382] on input "First name *" at bounding box center [361, 390] width 376 height 39
type input "****"
type input "*****"
type input "**********"
type button "on"
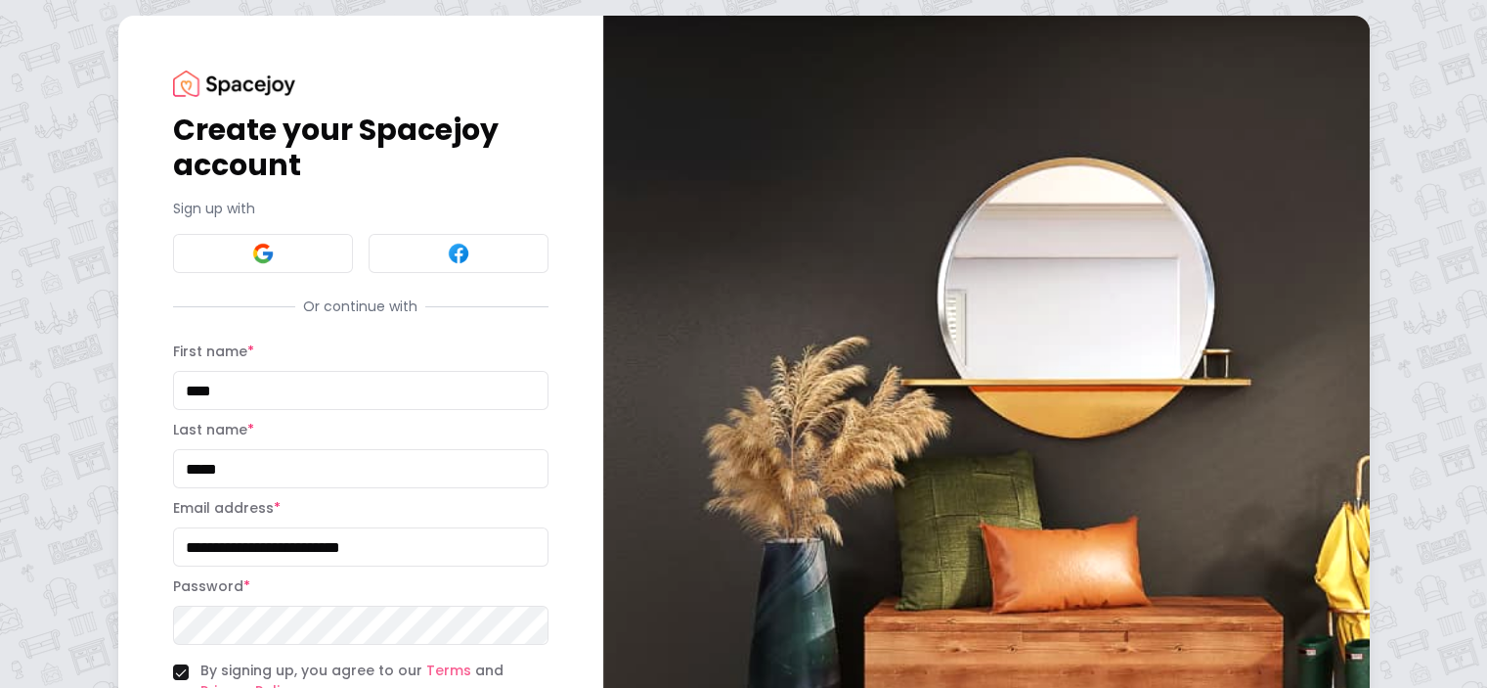
scroll to position [189, 0]
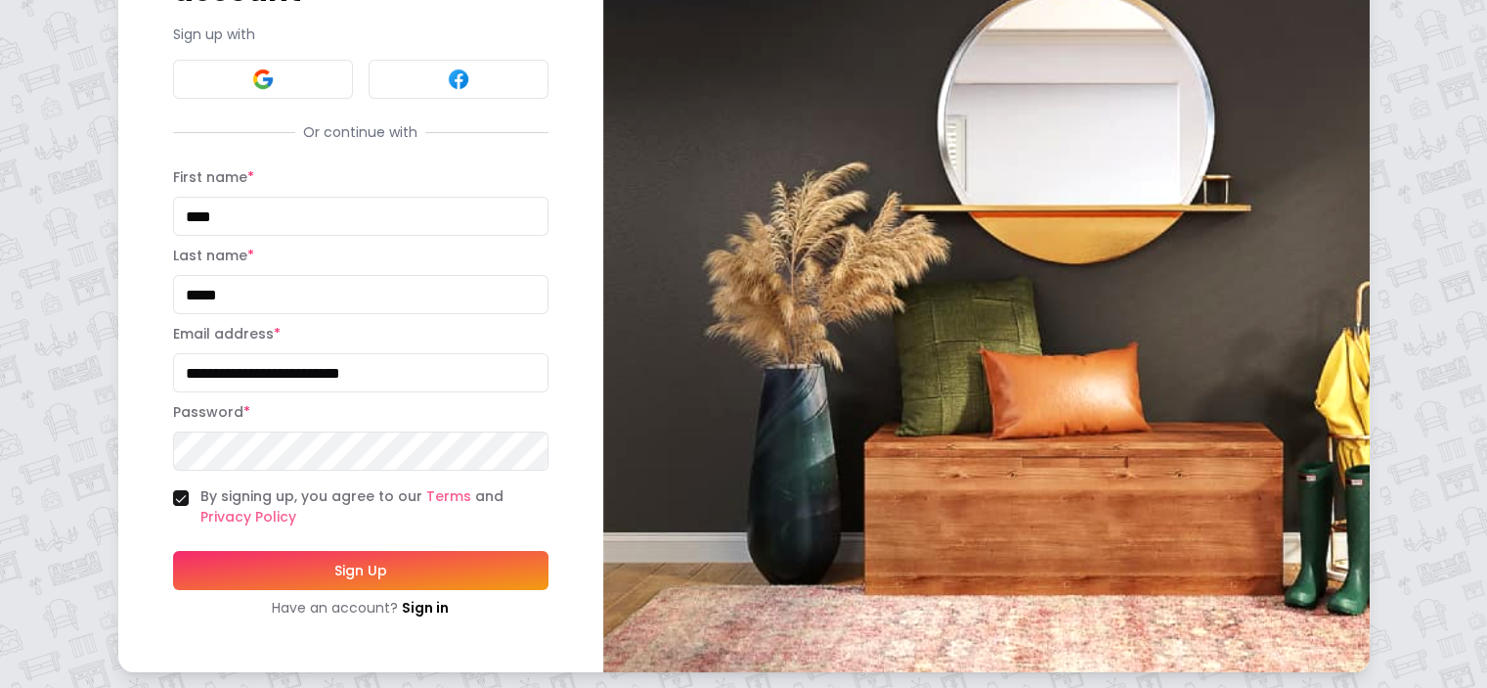
click at [258, 562] on button "Sign Up" at bounding box center [361, 570] width 376 height 39
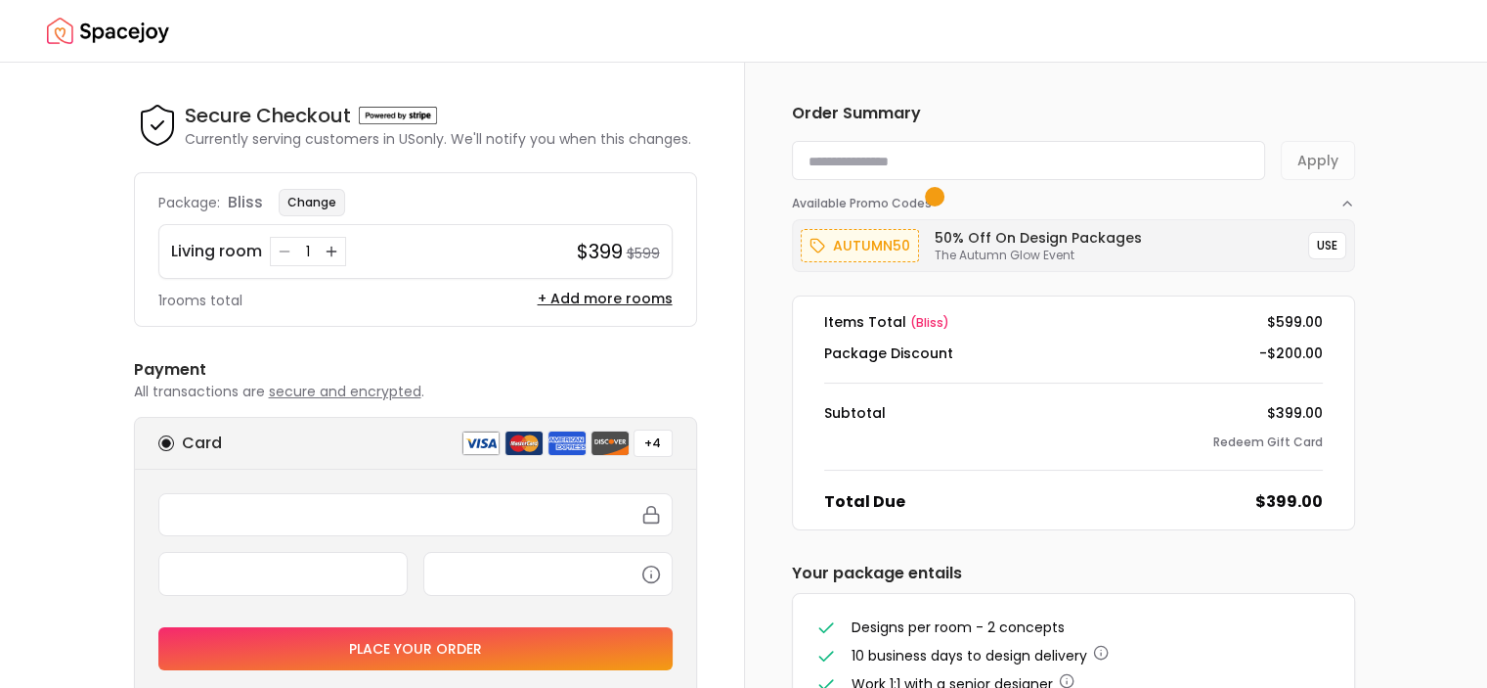
click at [318, 195] on button "Change" at bounding box center [312, 202] width 67 height 27
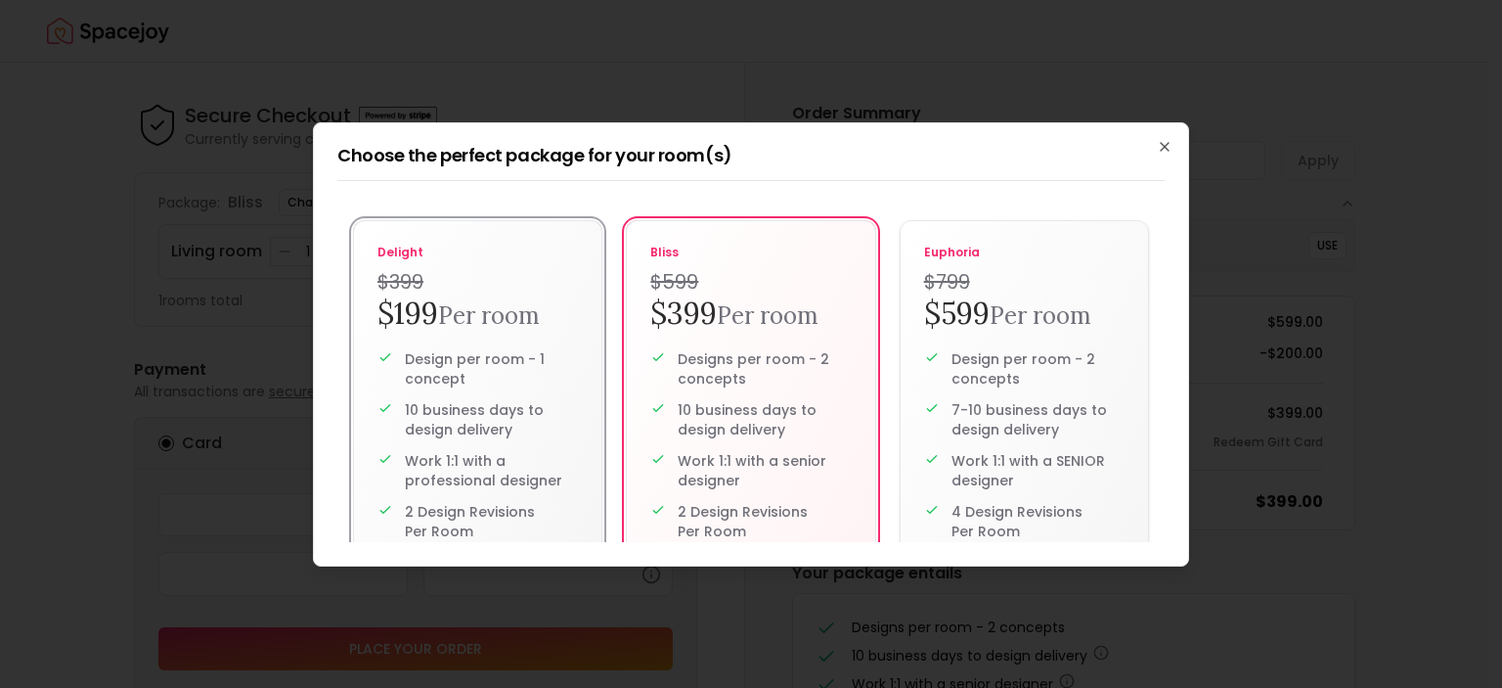
click at [450, 284] on h4 "$399" at bounding box center [477, 281] width 200 height 27
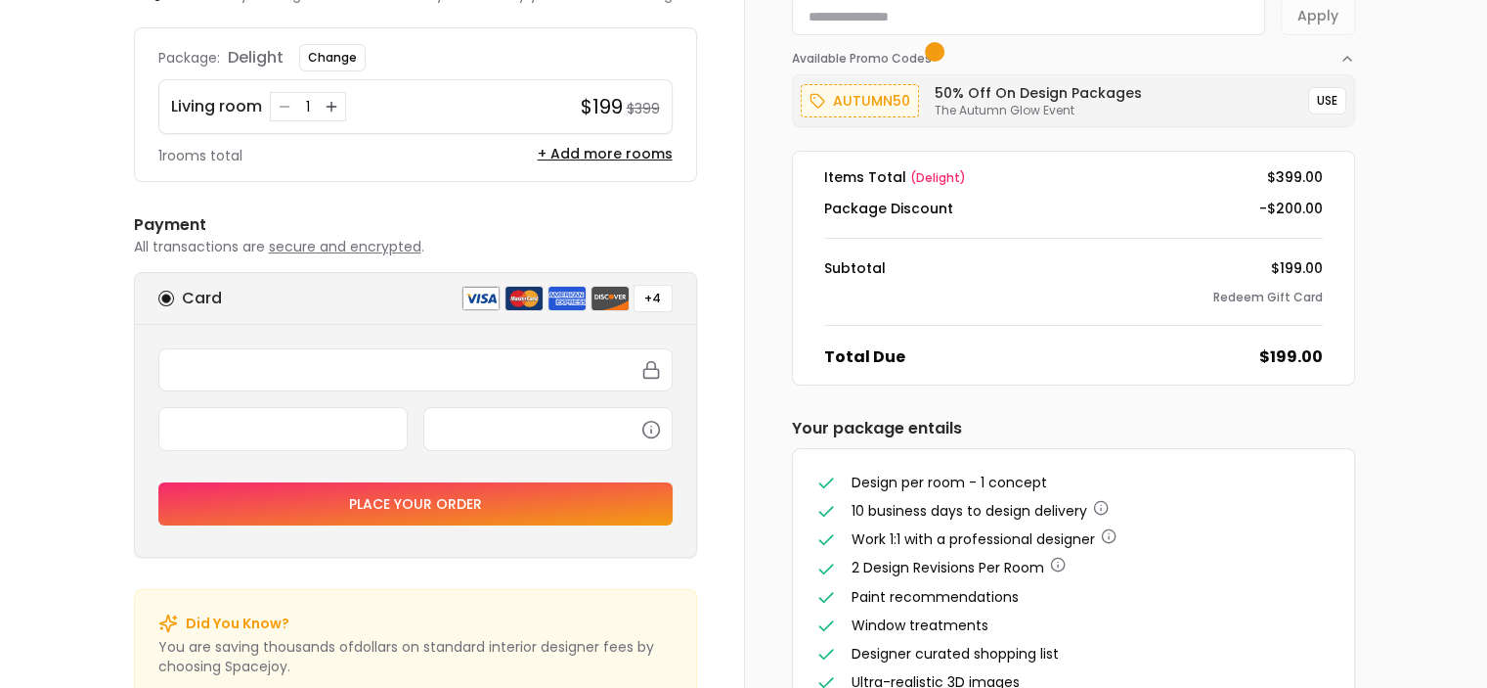
scroll to position [207, 0]
